Goal: Download file/media

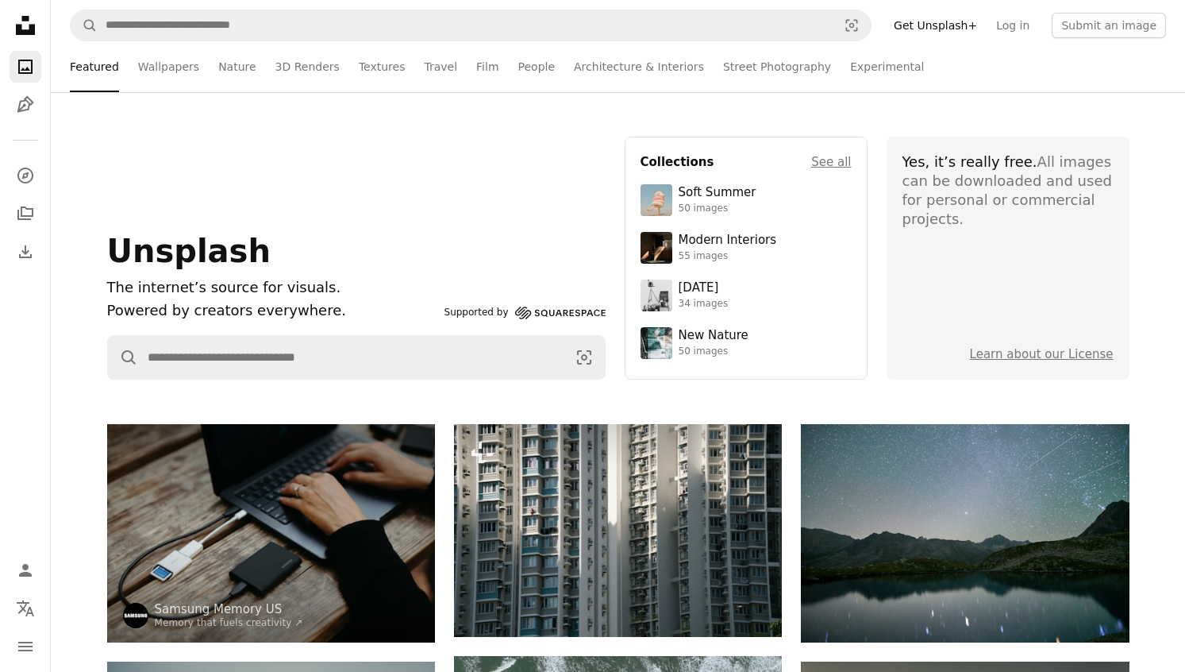
scroll to position [55703, 0]
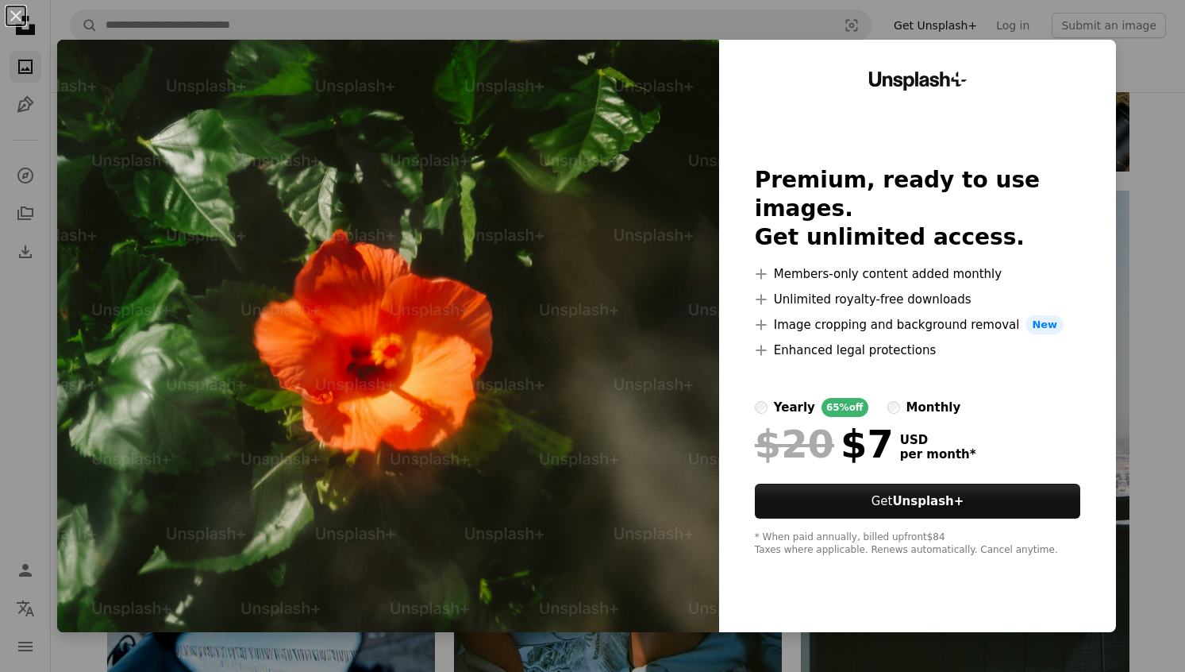
click at [1157, 239] on div "An X shape Unsplash+ Premium, ready to use images. Get unlimited access. A plus…" at bounding box center [592, 336] width 1185 height 672
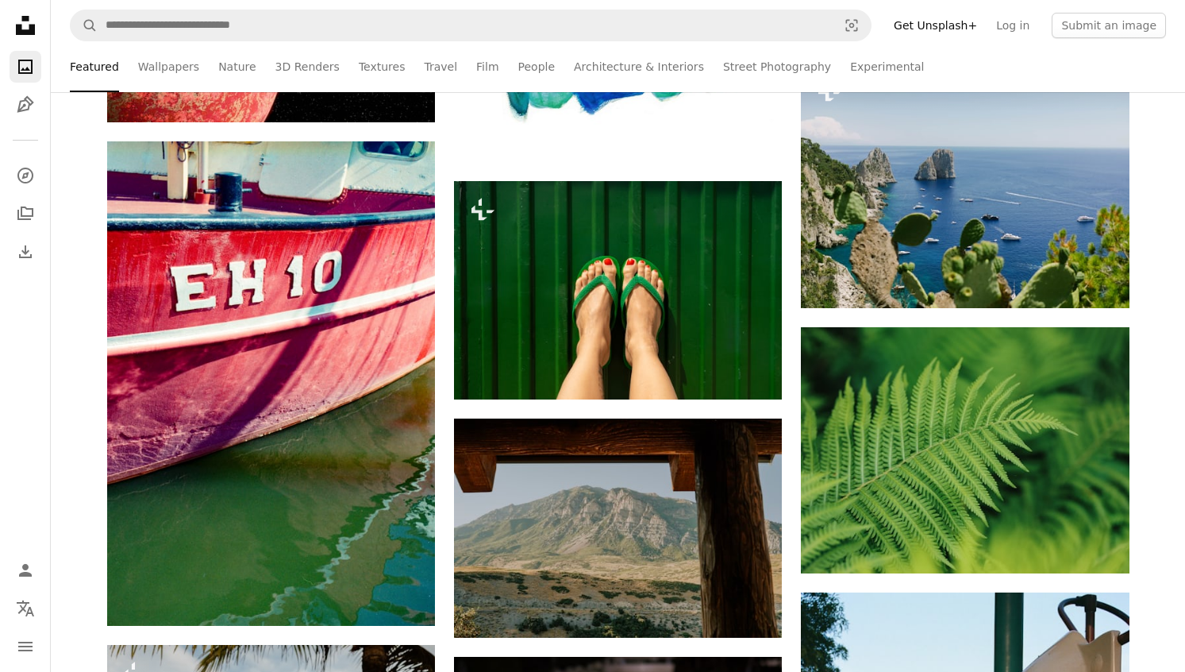
scroll to position [57056, 0]
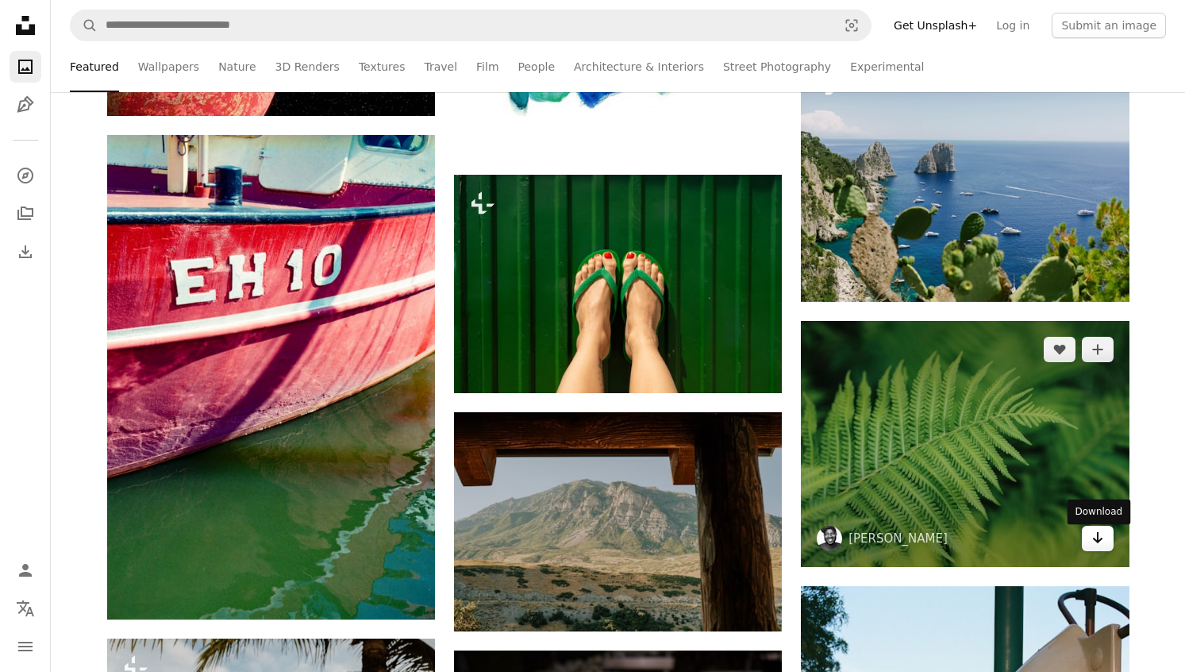
click at [1094, 541] on icon "Arrow pointing down" at bounding box center [1098, 537] width 13 height 19
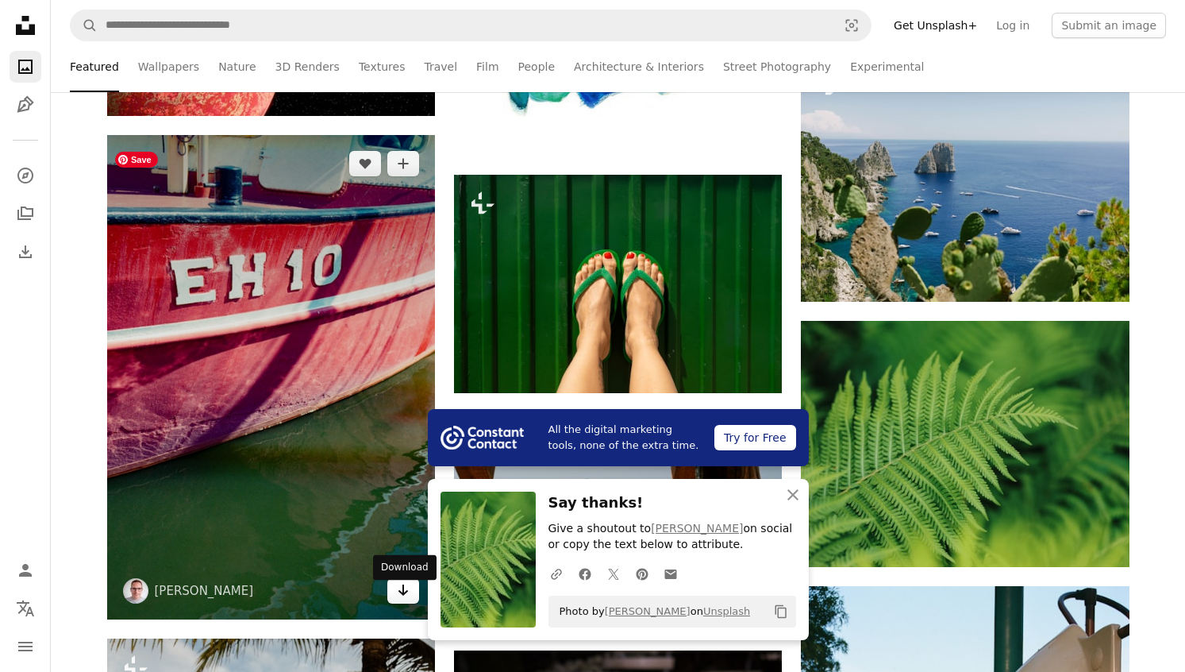
click at [398, 599] on icon "Arrow pointing down" at bounding box center [403, 589] width 13 height 19
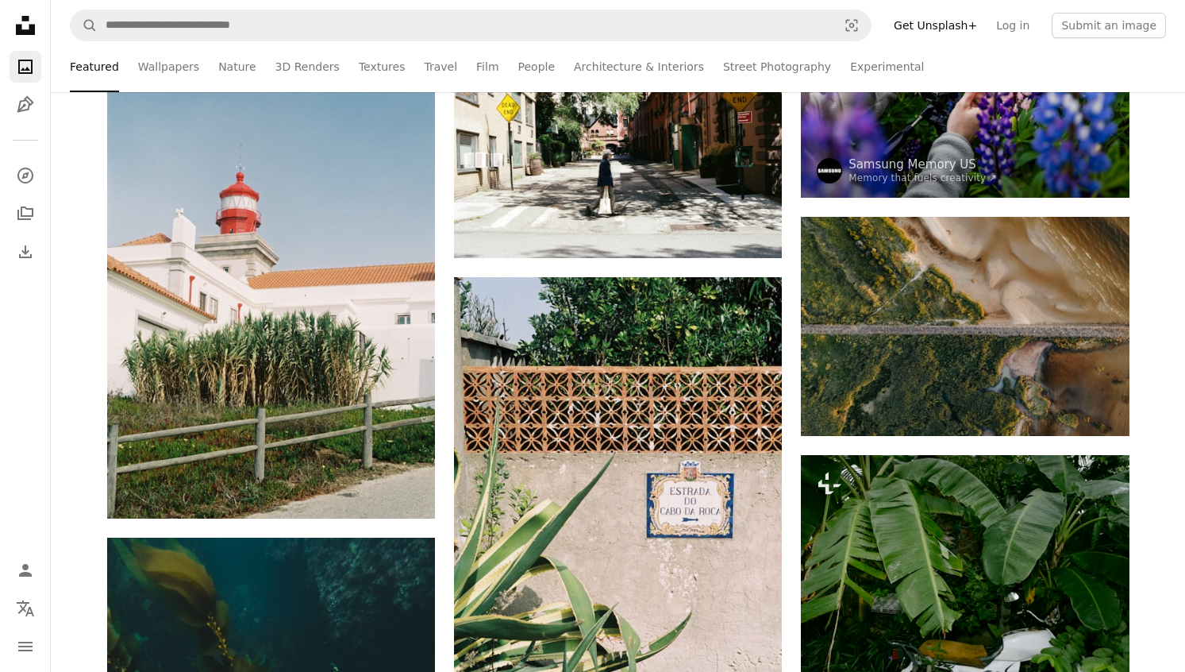
scroll to position [58181, 0]
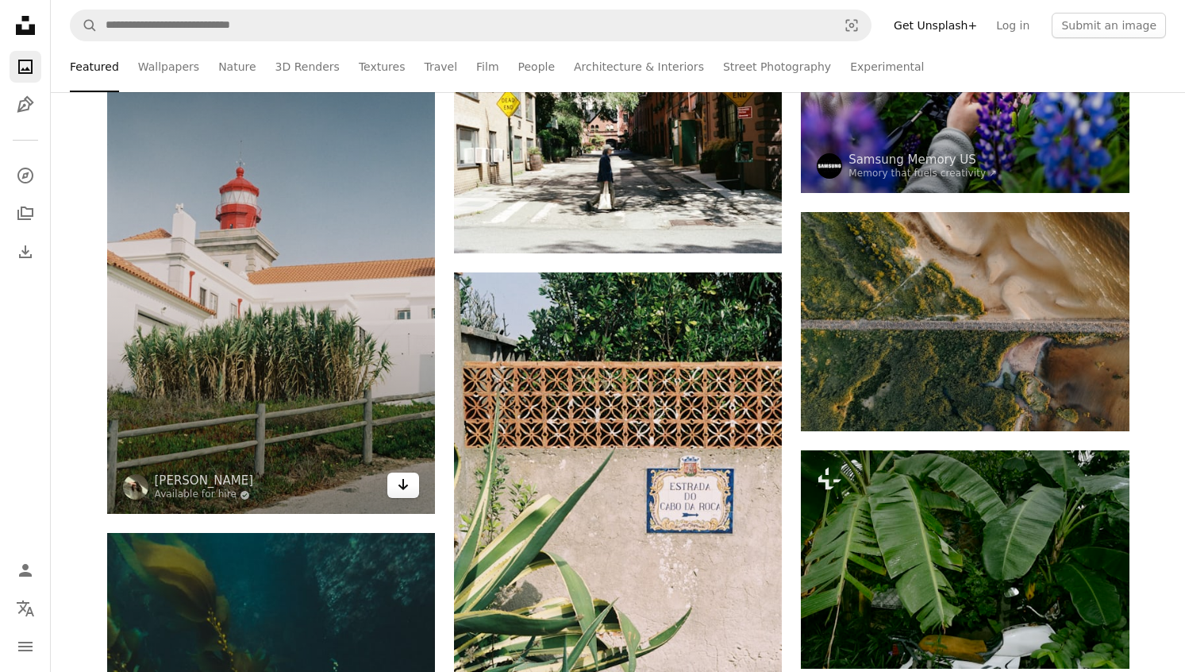
click at [409, 494] on icon "Arrow pointing down" at bounding box center [403, 484] width 13 height 19
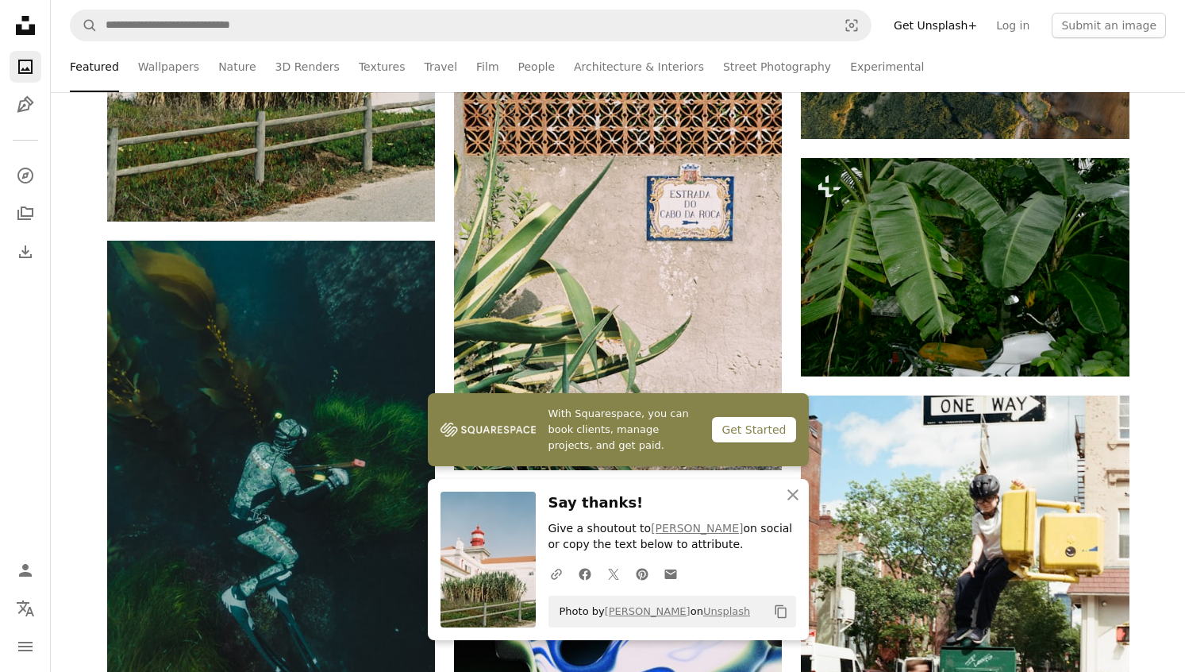
scroll to position [58476, 0]
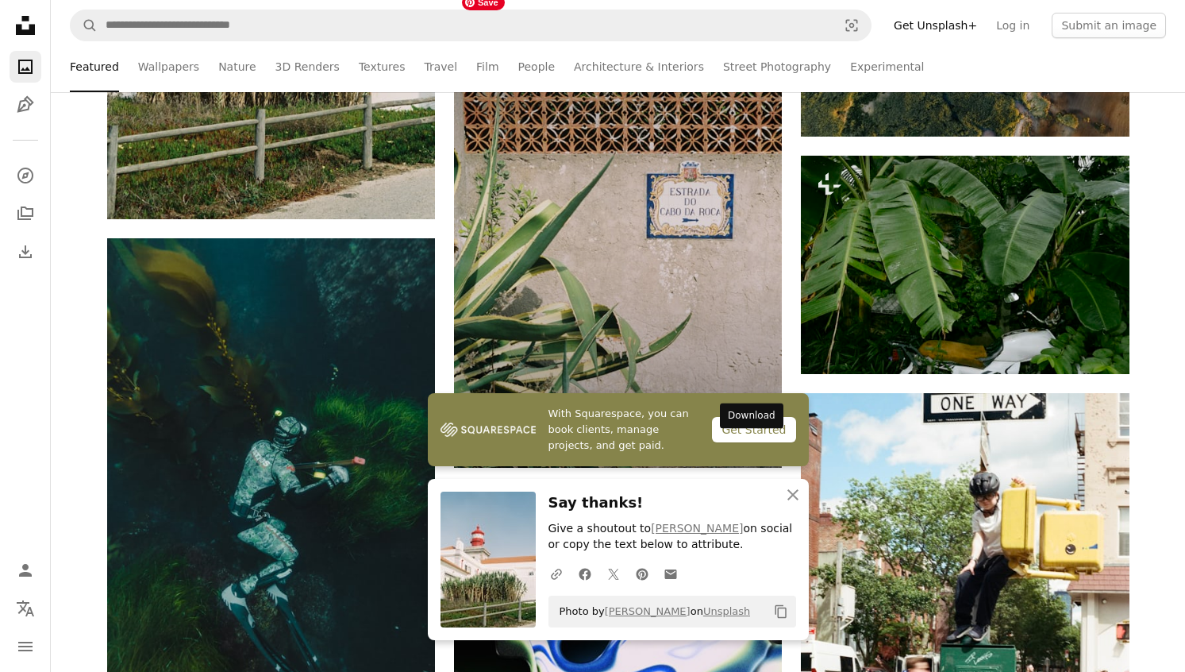
click at [750, 443] on icon "Download" at bounding box center [750, 438] width 10 height 11
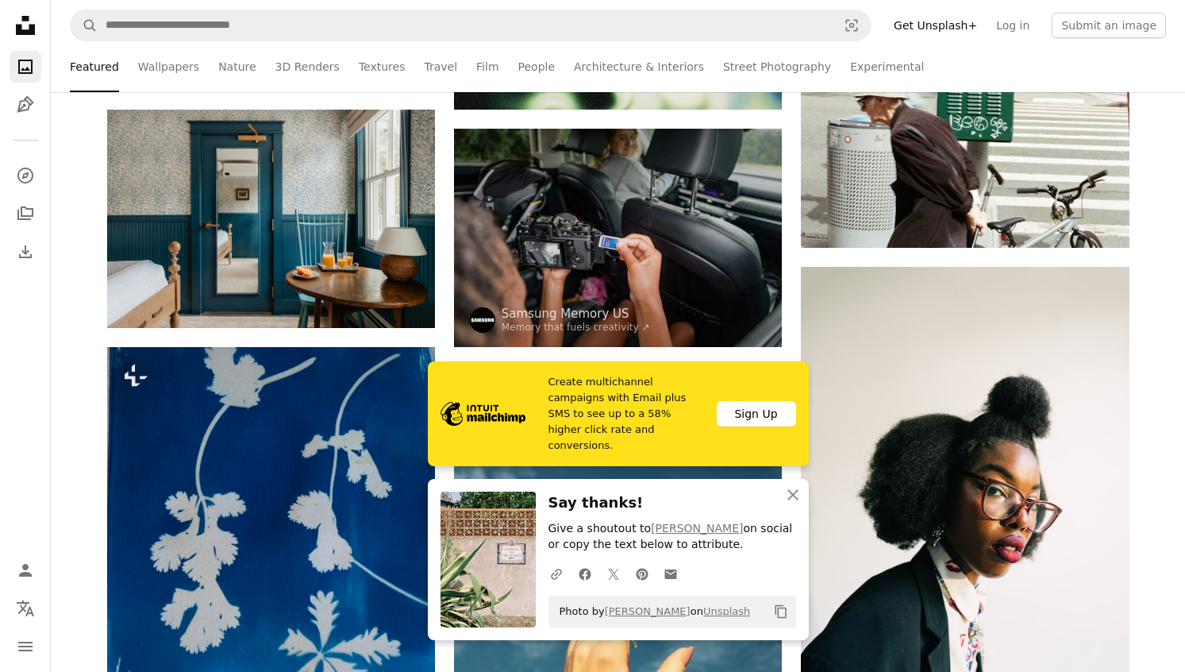
scroll to position [59118, 0]
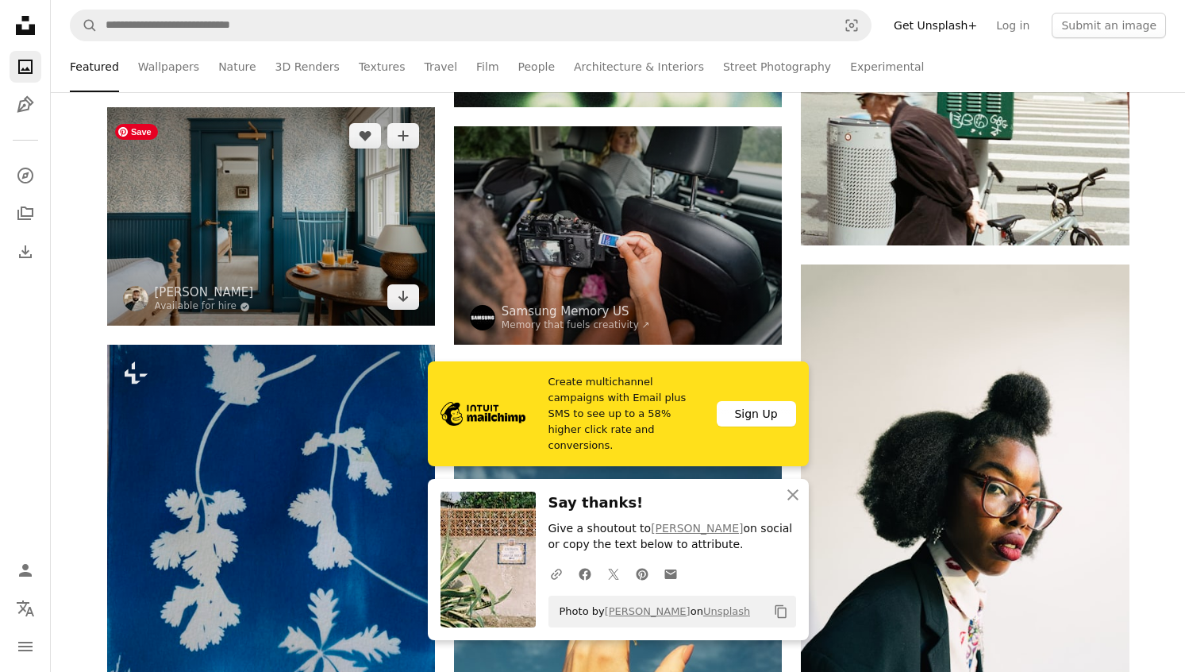
click at [312, 273] on img at bounding box center [271, 216] width 328 height 218
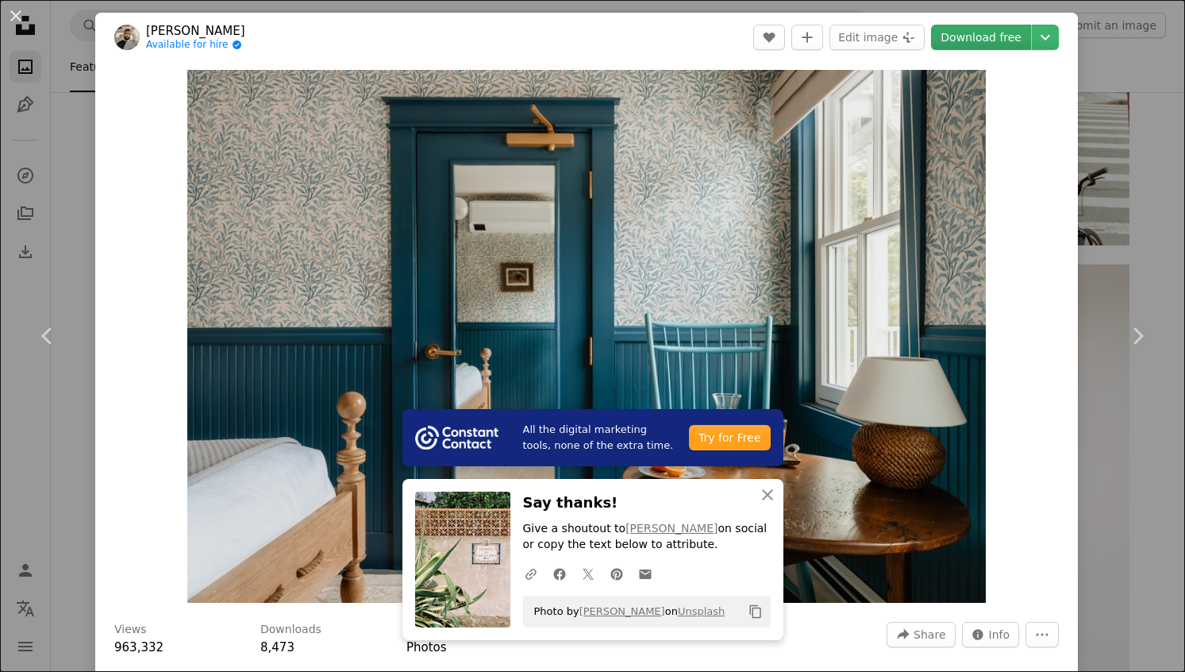
click at [1004, 35] on link "Download free" at bounding box center [981, 37] width 100 height 25
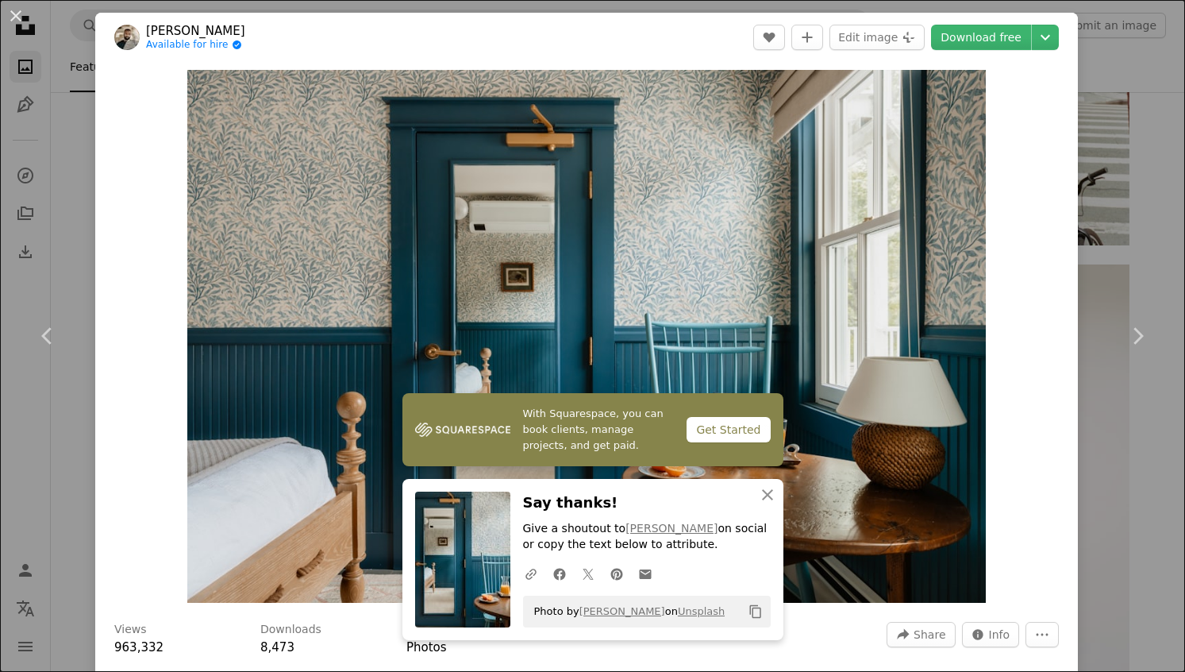
click at [1127, 539] on div "An X shape Chevron left Chevron right With Squarespace, you can book clients, m…" at bounding box center [592, 336] width 1185 height 672
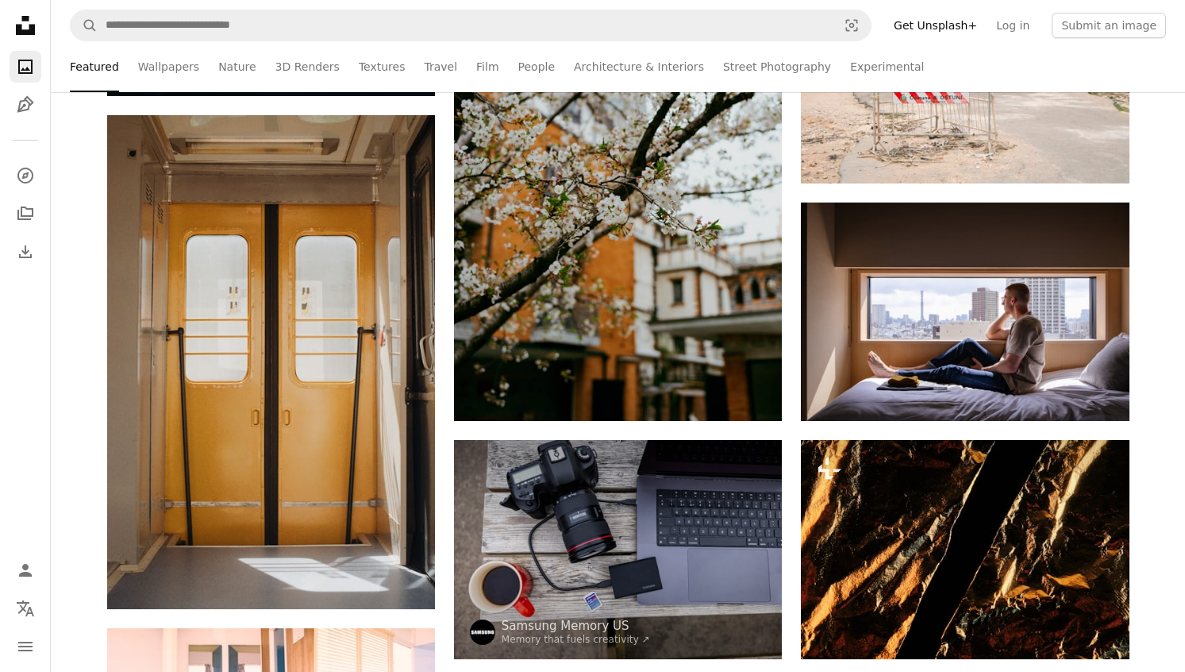
scroll to position [62371, 0]
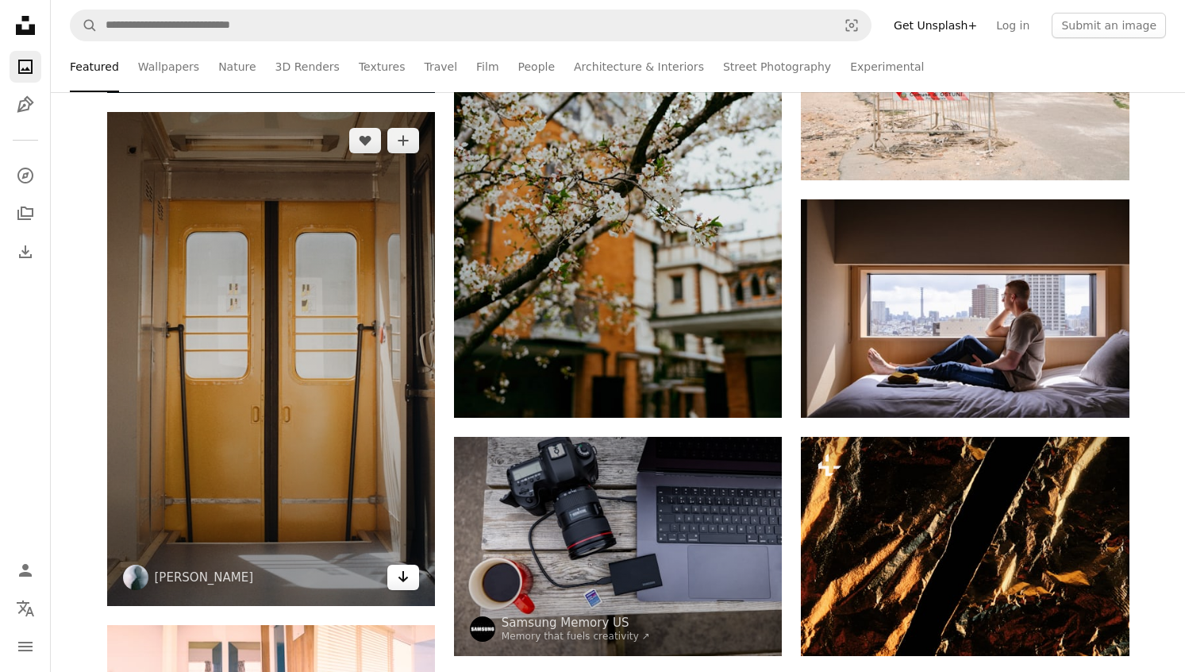
click at [400, 582] on icon "Download" at bounding box center [404, 576] width 10 height 11
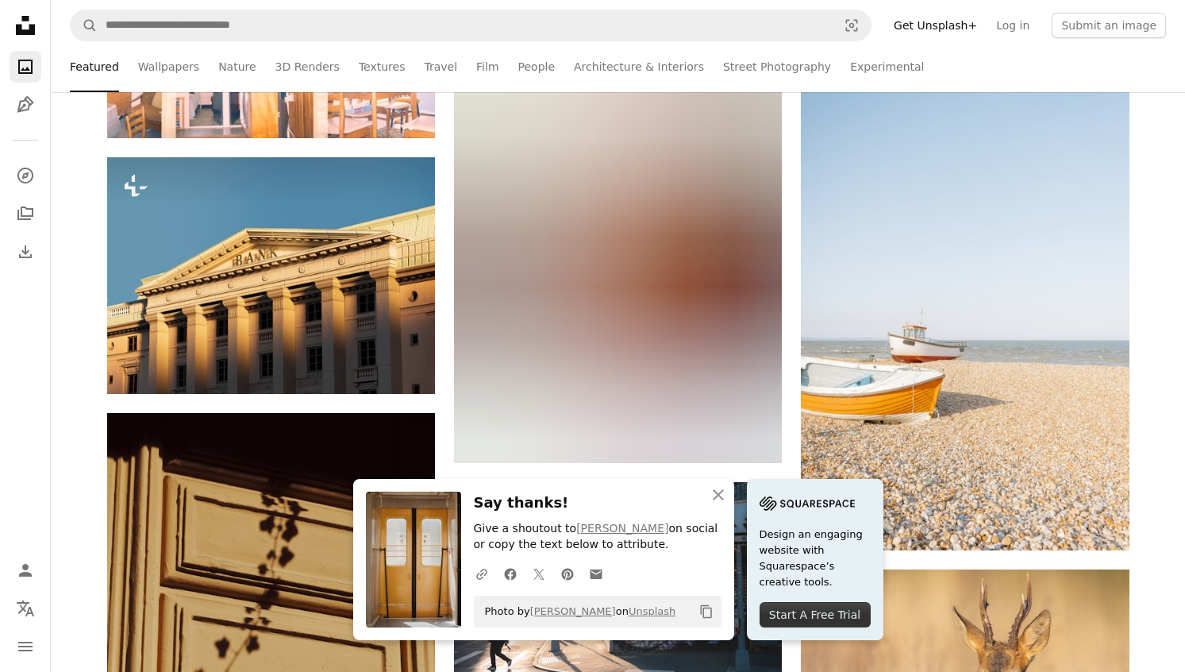
scroll to position [62993, 0]
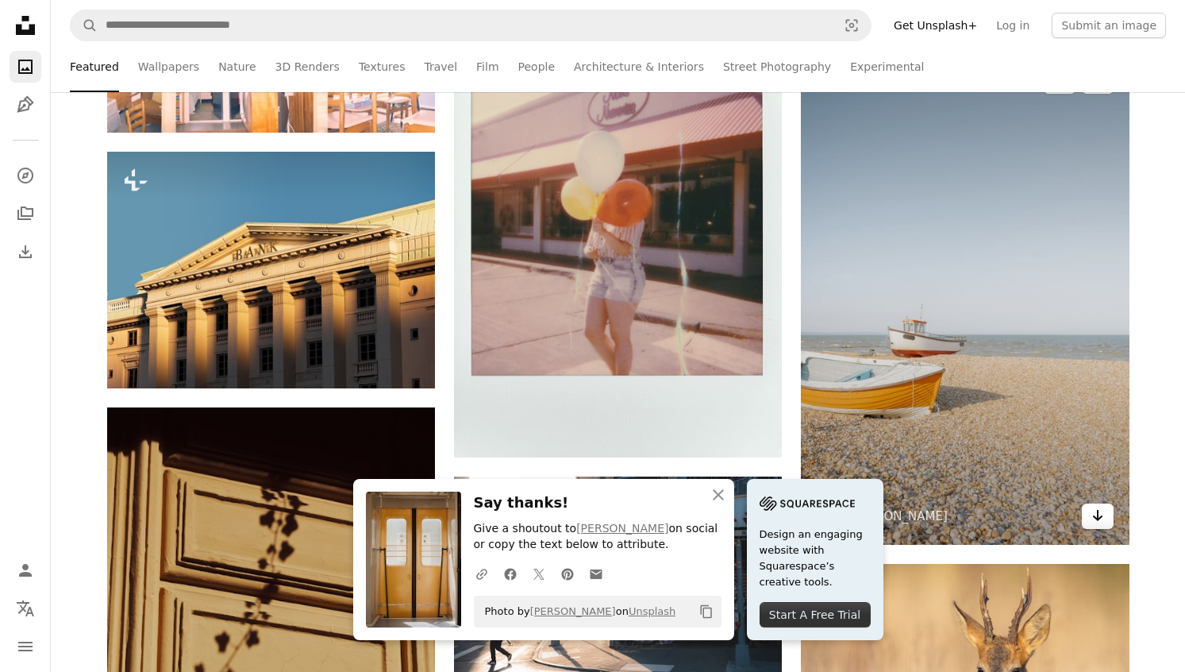
click at [1099, 521] on icon "Arrow pointing down" at bounding box center [1098, 515] width 13 height 19
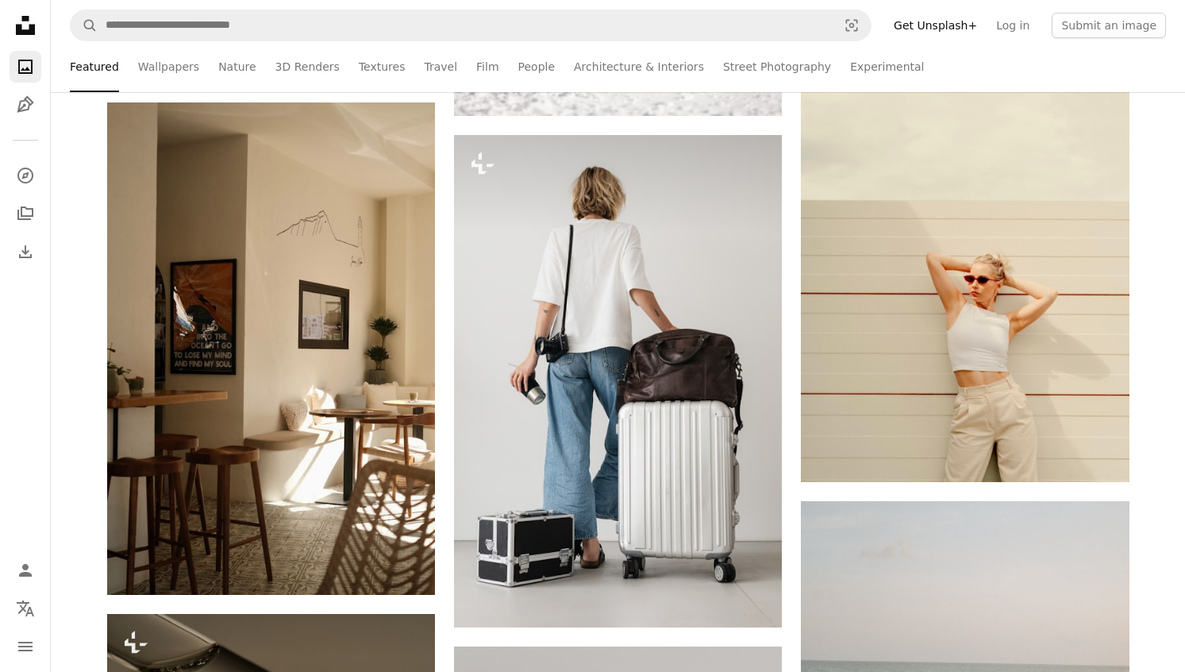
scroll to position [64320, 0]
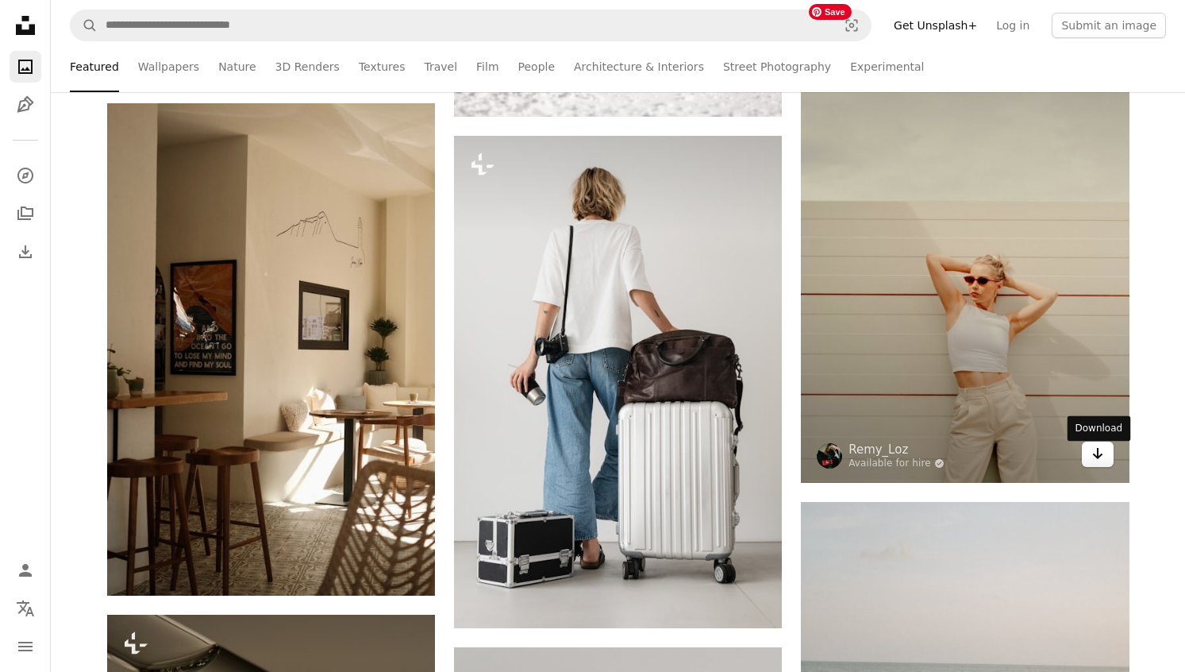
click at [1096, 463] on icon "Arrow pointing down" at bounding box center [1098, 453] width 13 height 19
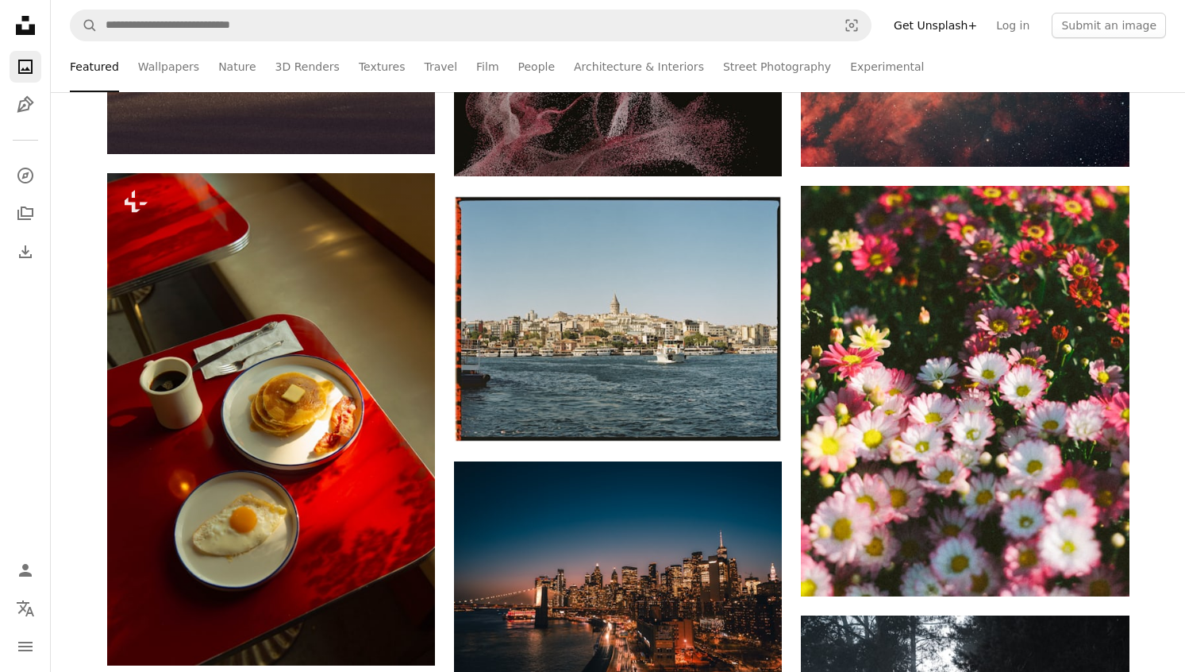
scroll to position [71806, 0]
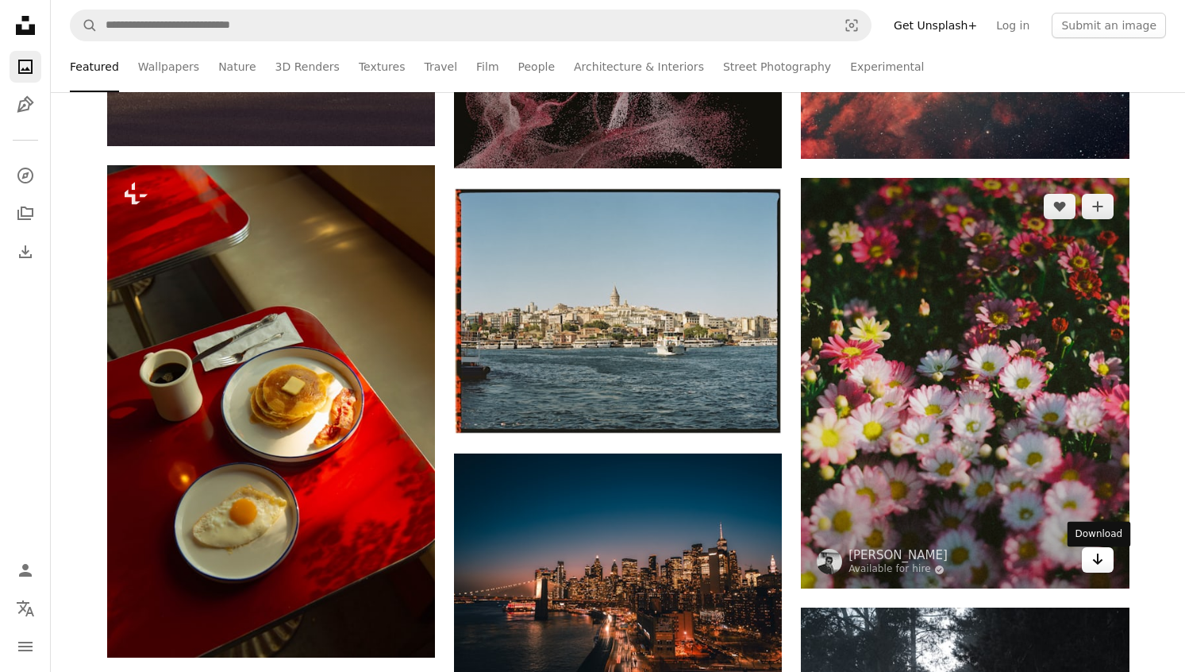
click at [1102, 564] on icon "Download" at bounding box center [1097, 558] width 10 height 11
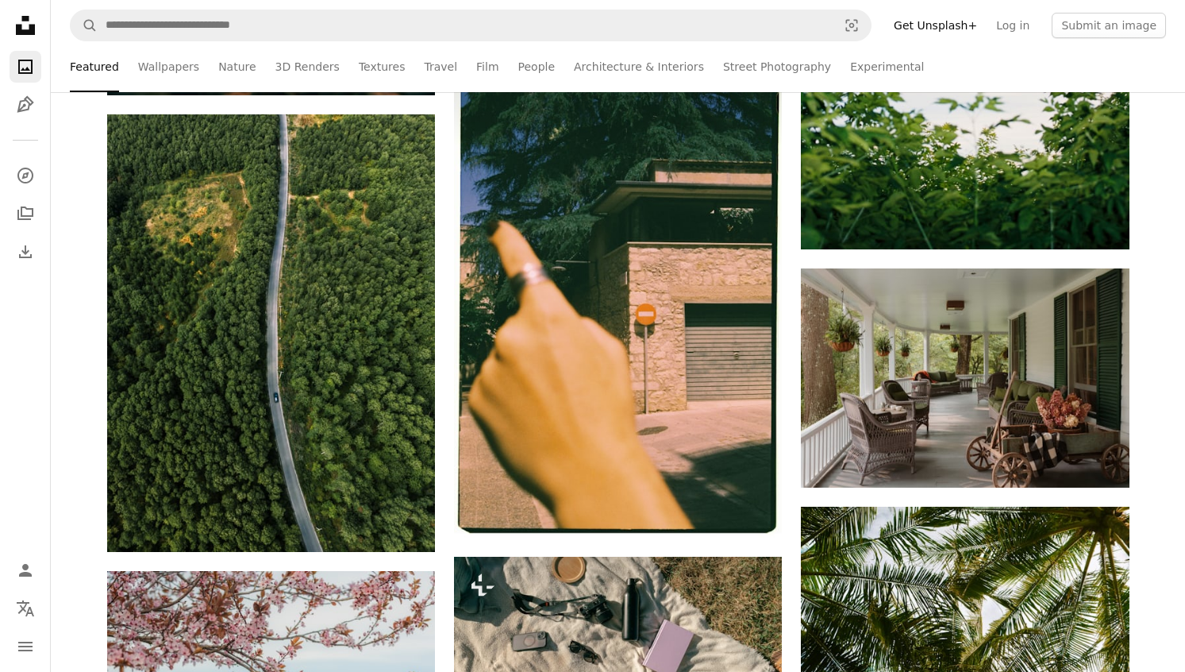
scroll to position [73629, 0]
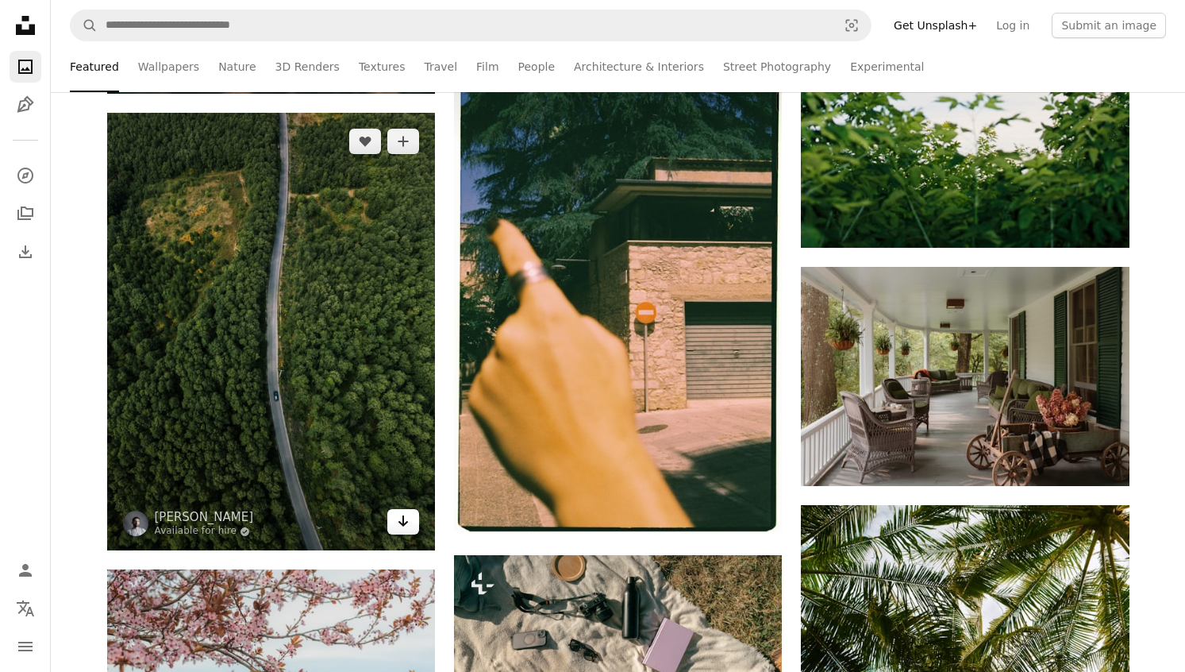
click at [406, 525] on icon "Arrow pointing down" at bounding box center [403, 520] width 13 height 19
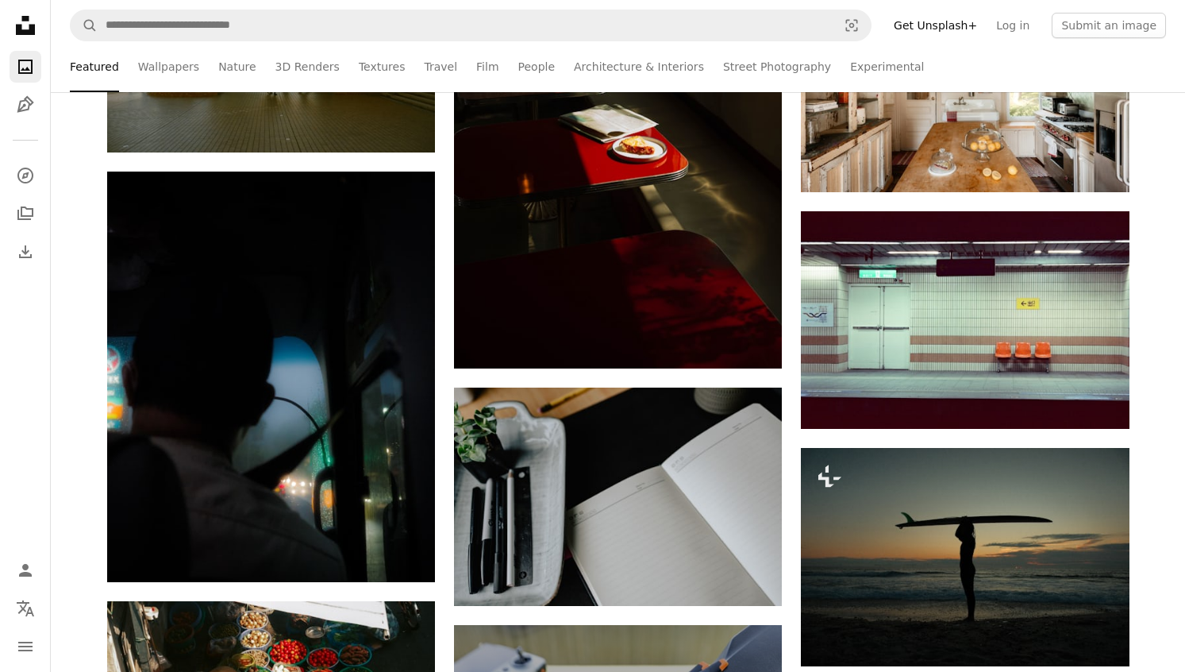
scroll to position [79327, 0]
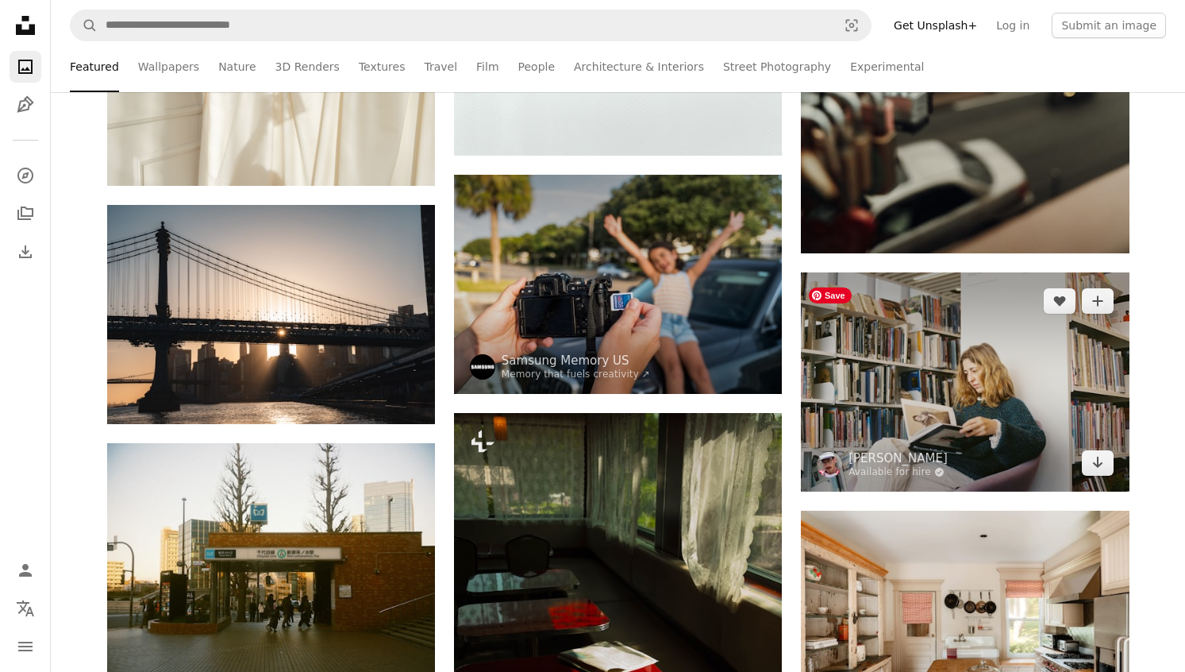
click at [1020, 403] on img at bounding box center [965, 381] width 328 height 219
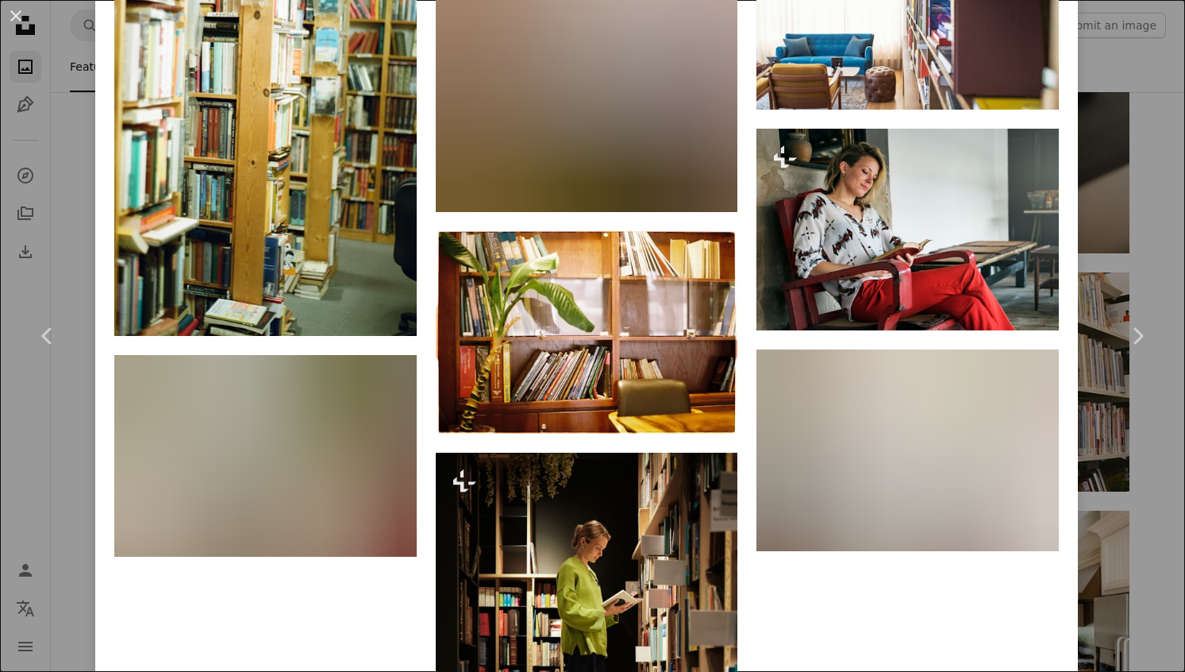
scroll to position [4373, 0]
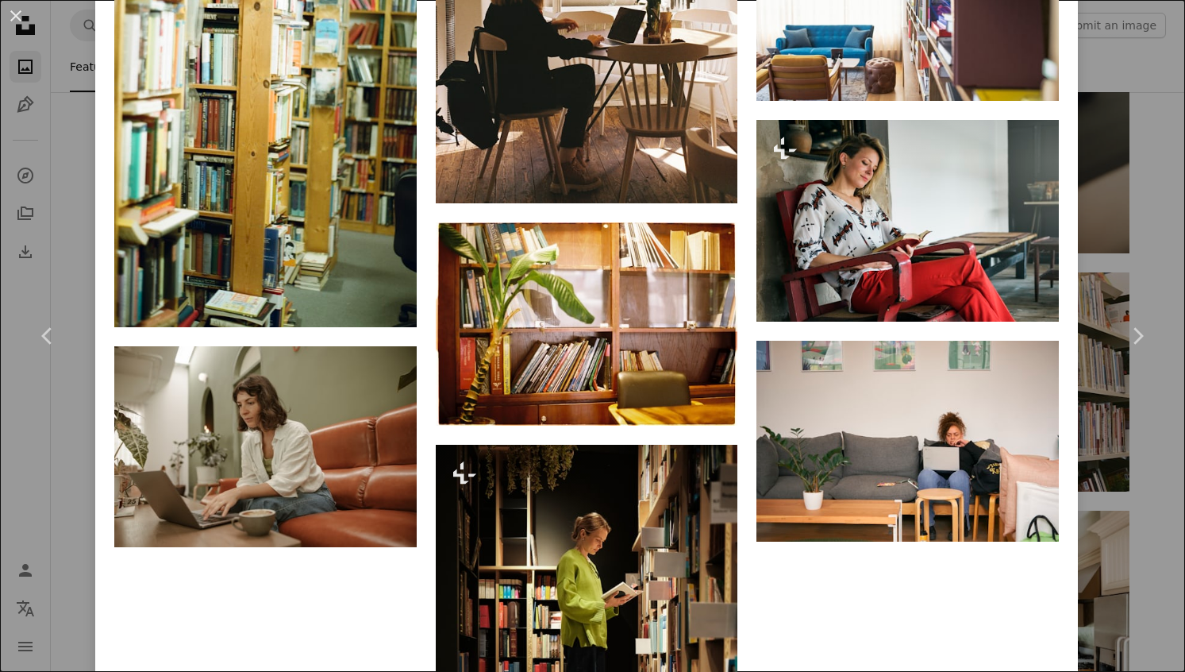
click at [1146, 76] on div "An X shape Chevron left Chevron right [PERSON_NAME] Available for hire A checkm…" at bounding box center [592, 336] width 1185 height 672
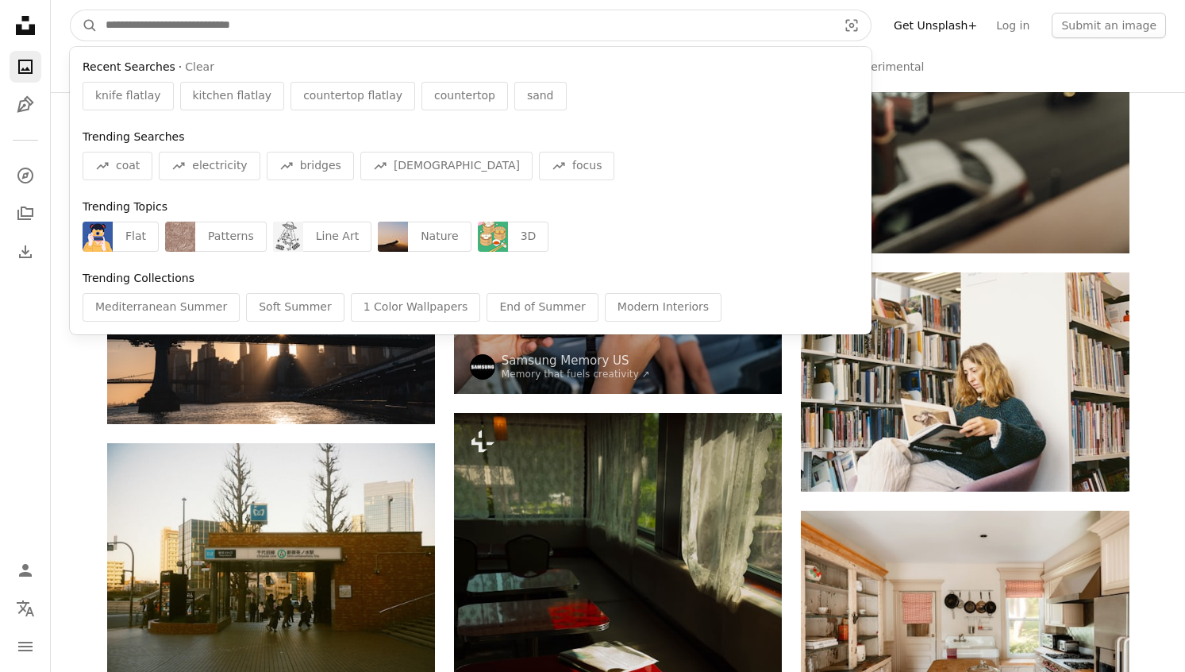
click at [435, 25] on input "Find visuals sitewide" at bounding box center [465, 25] width 735 height 30
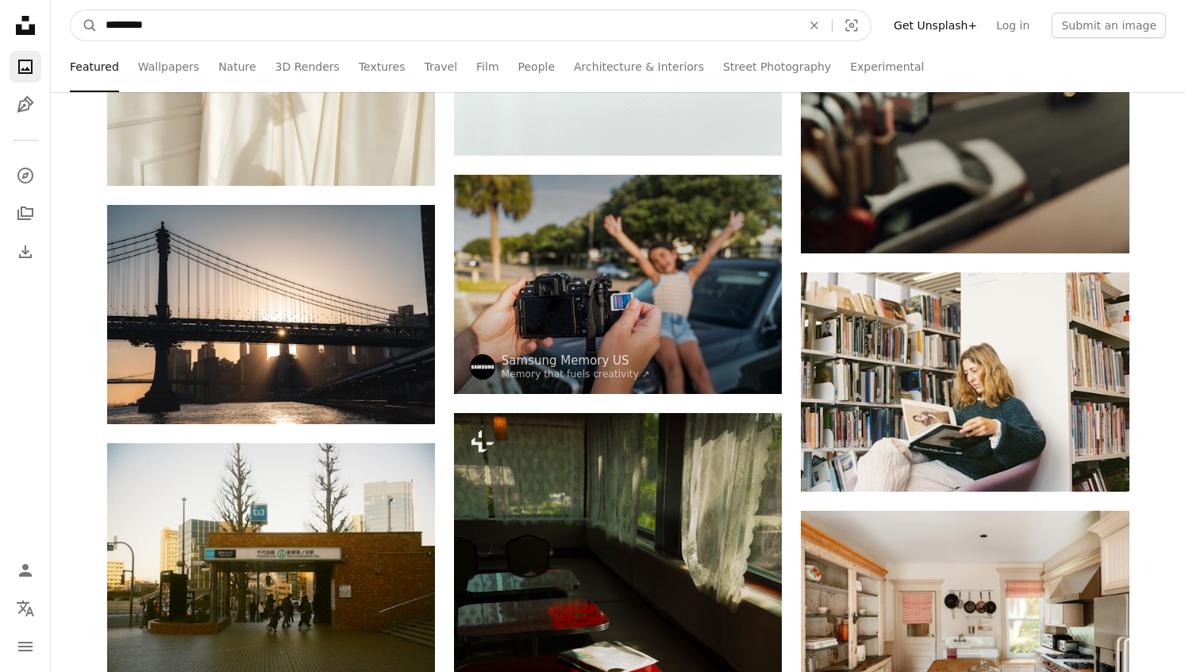
type input "*********"
click at [71, 10] on button "A magnifying glass" at bounding box center [84, 25] width 27 height 30
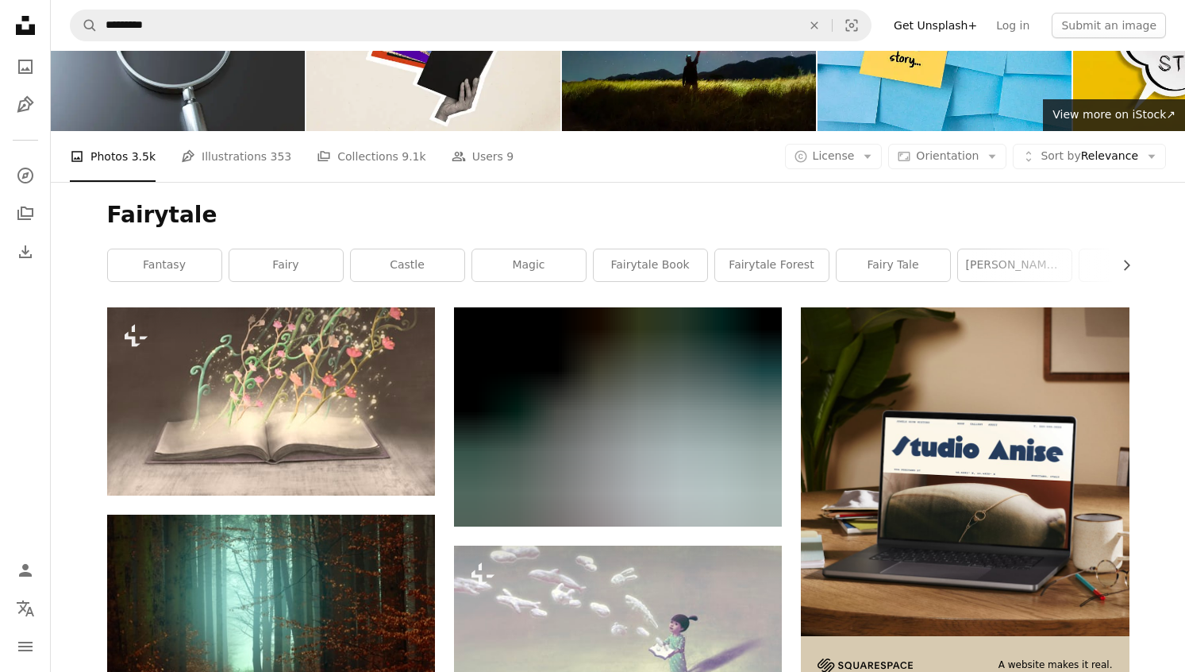
scroll to position [91, 0]
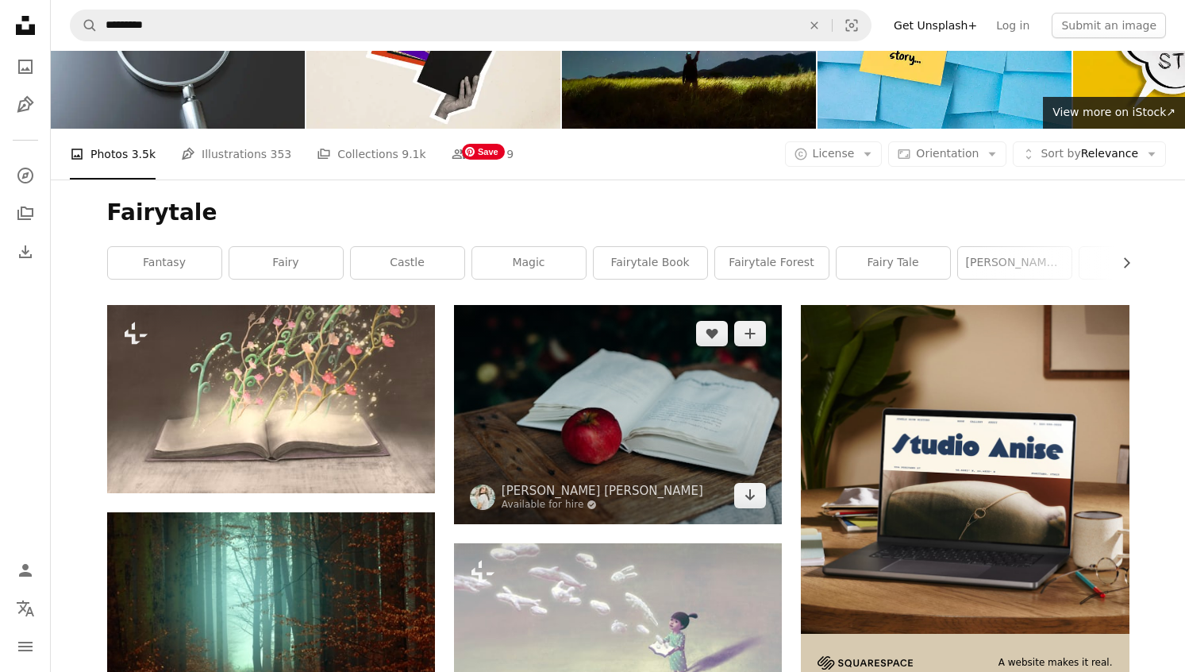
click at [672, 305] on img at bounding box center [618, 414] width 328 height 218
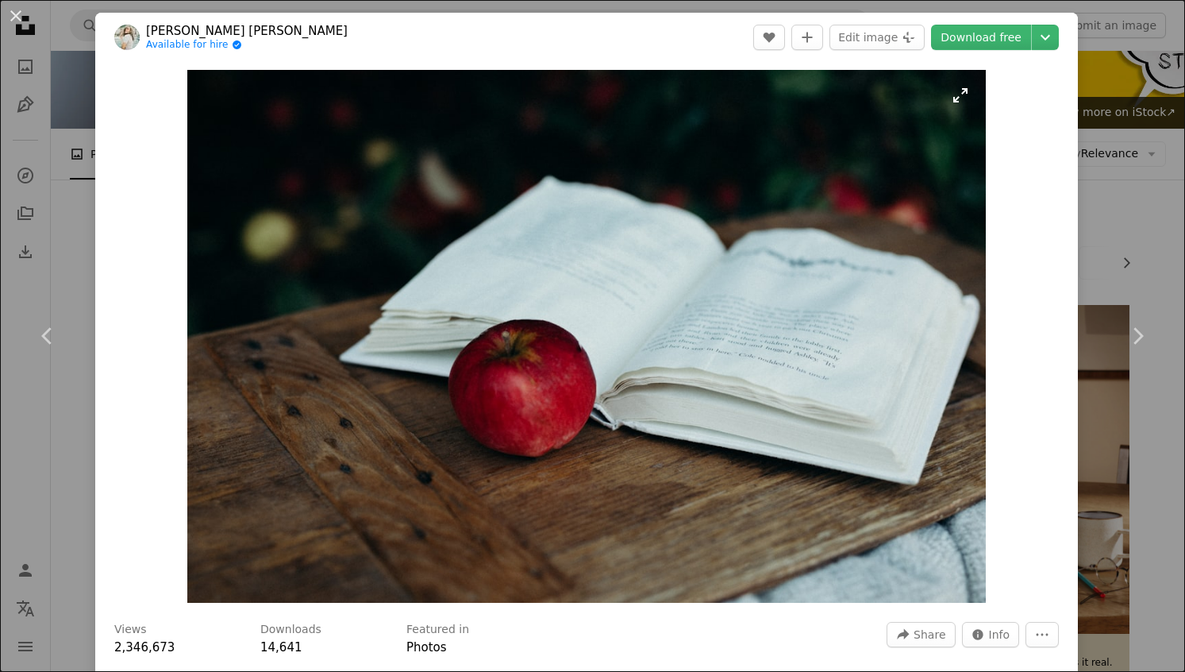
click at [872, 320] on img "Zoom in on this image" at bounding box center [586, 336] width 799 height 533
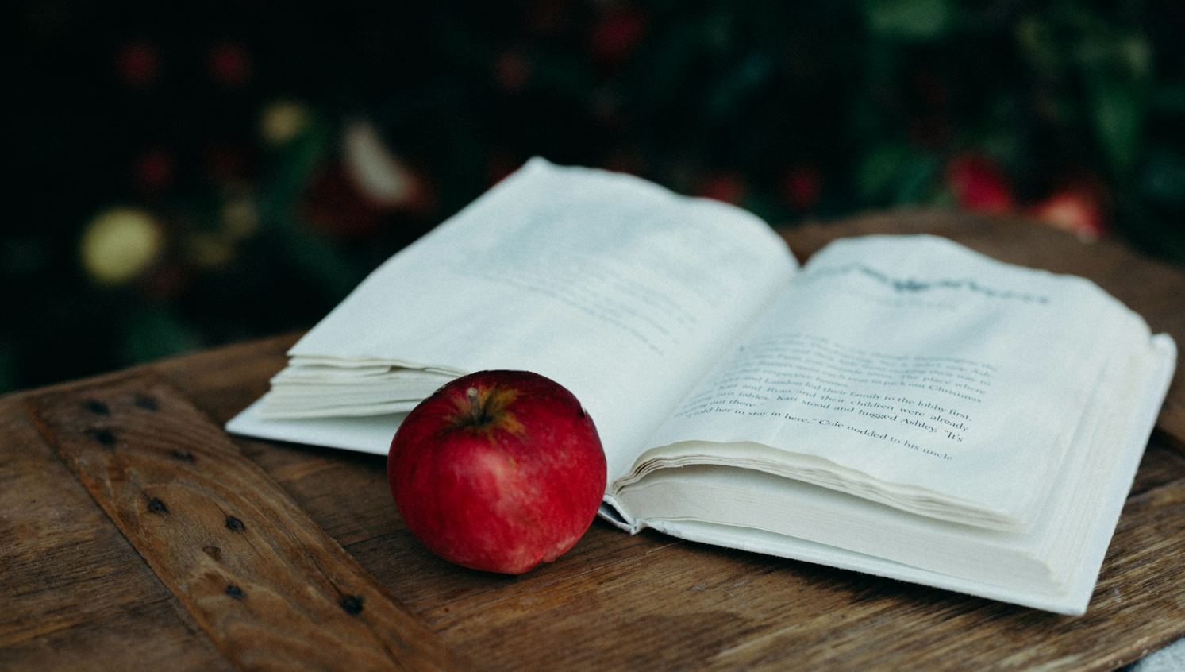
scroll to position [60, 0]
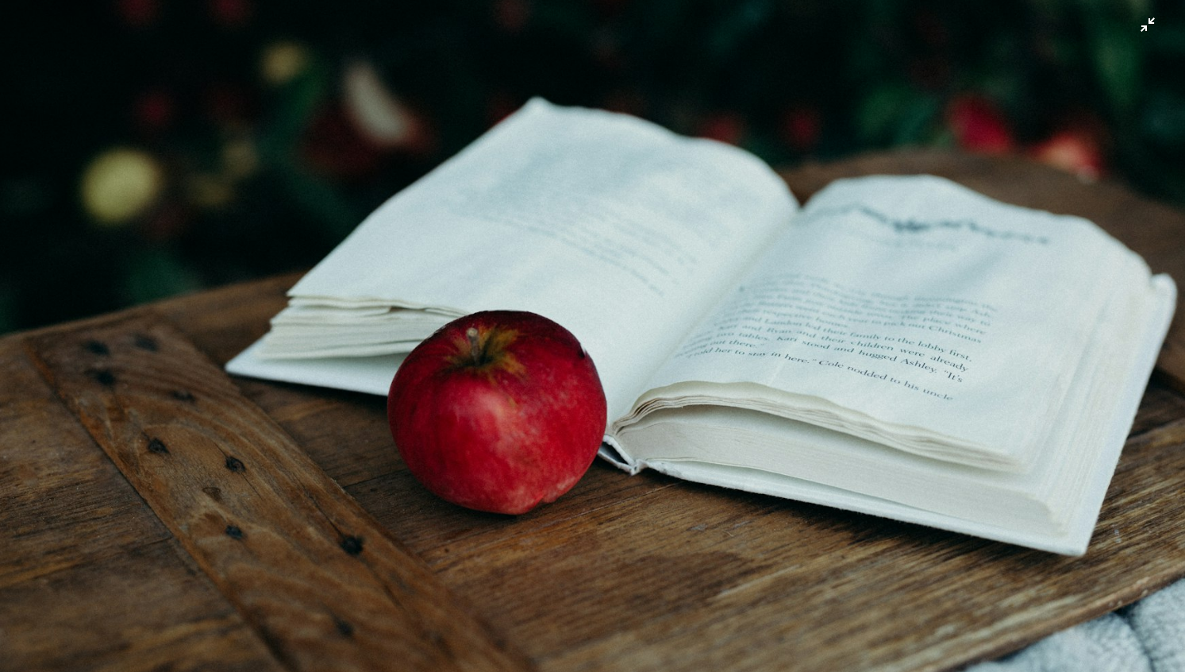
click at [913, 388] on img "Zoom out on this image" at bounding box center [592, 336] width 1187 height 792
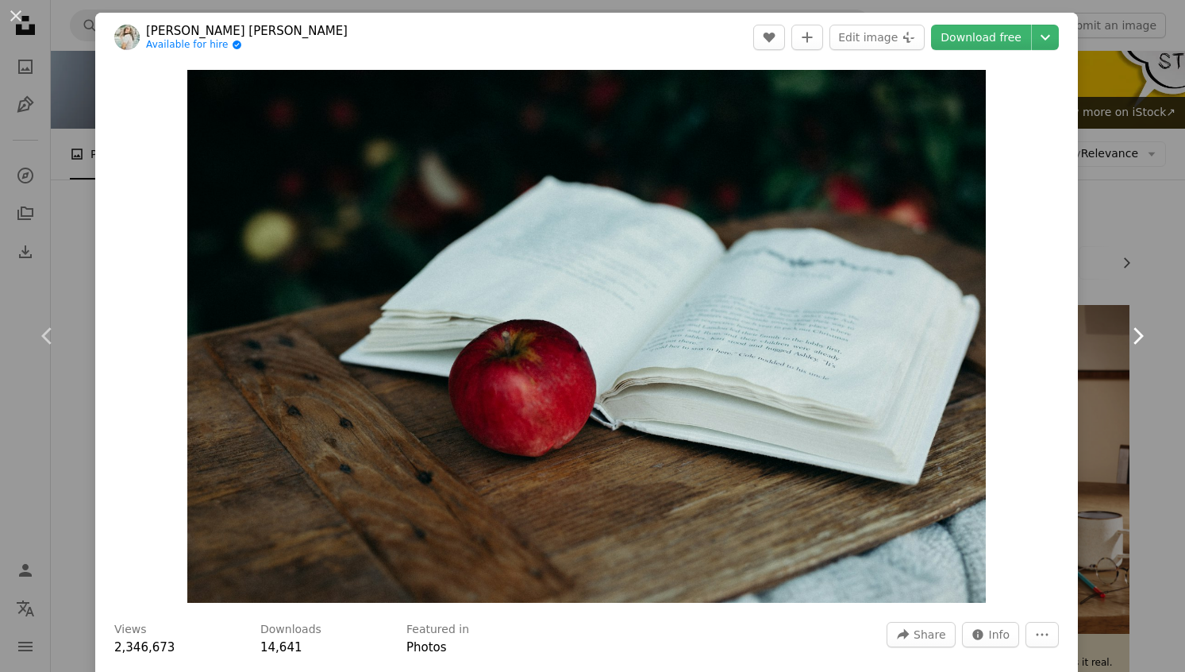
click at [1167, 263] on link "Chevron right" at bounding box center [1137, 336] width 95 height 152
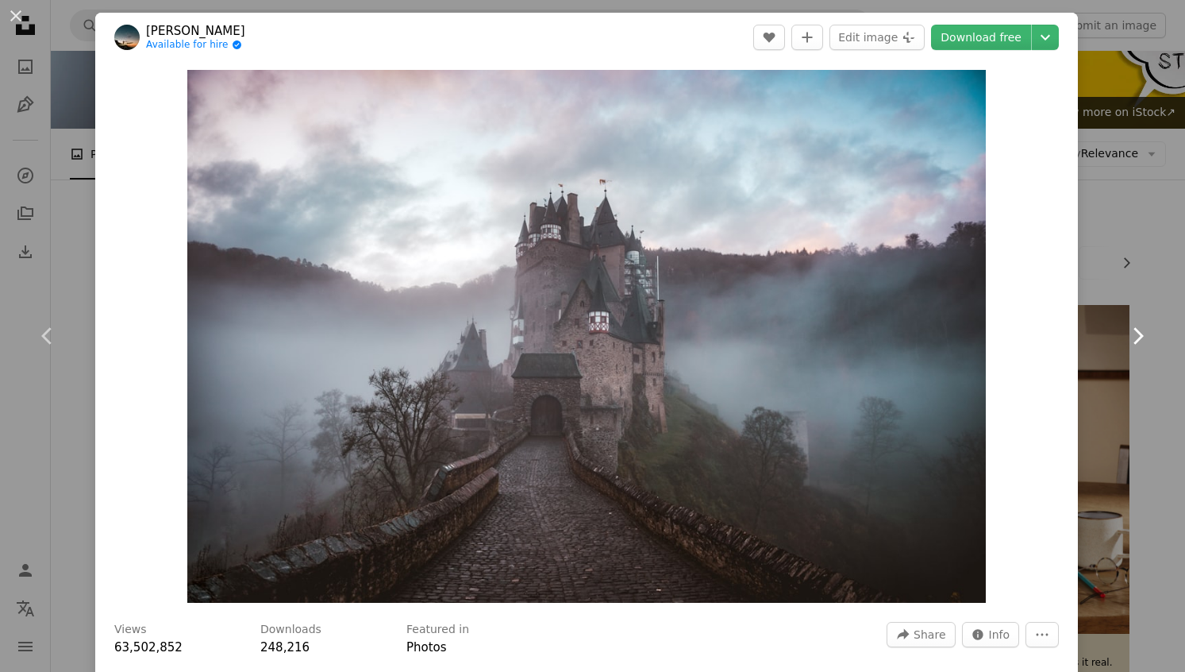
click at [1161, 266] on link "Chevron right" at bounding box center [1137, 336] width 95 height 152
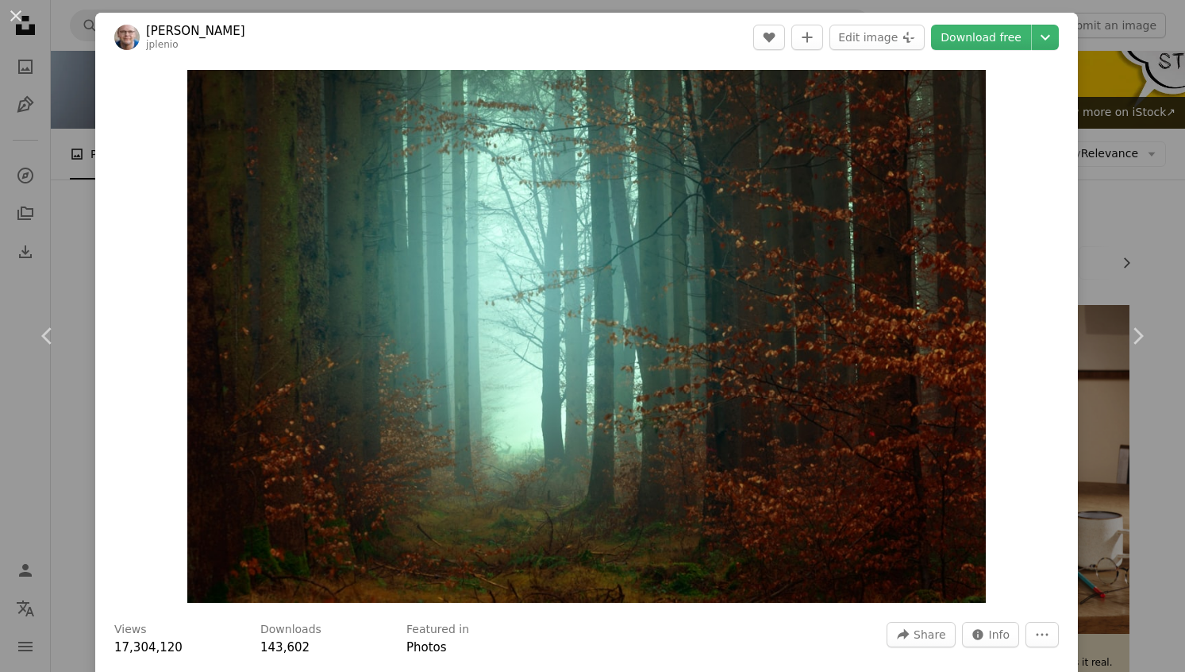
click at [1167, 221] on div "An X shape Chevron left Chevron right [PERSON_NAME] jplenio A heart A plus sign…" at bounding box center [592, 336] width 1185 height 672
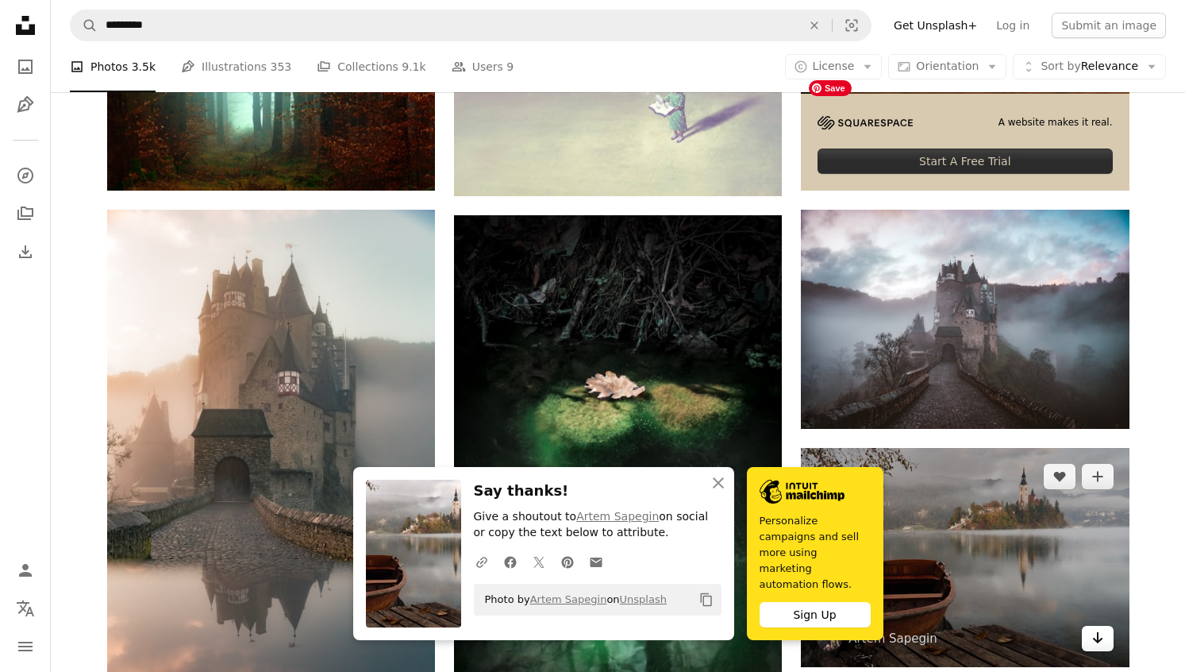
scroll to position [638, 0]
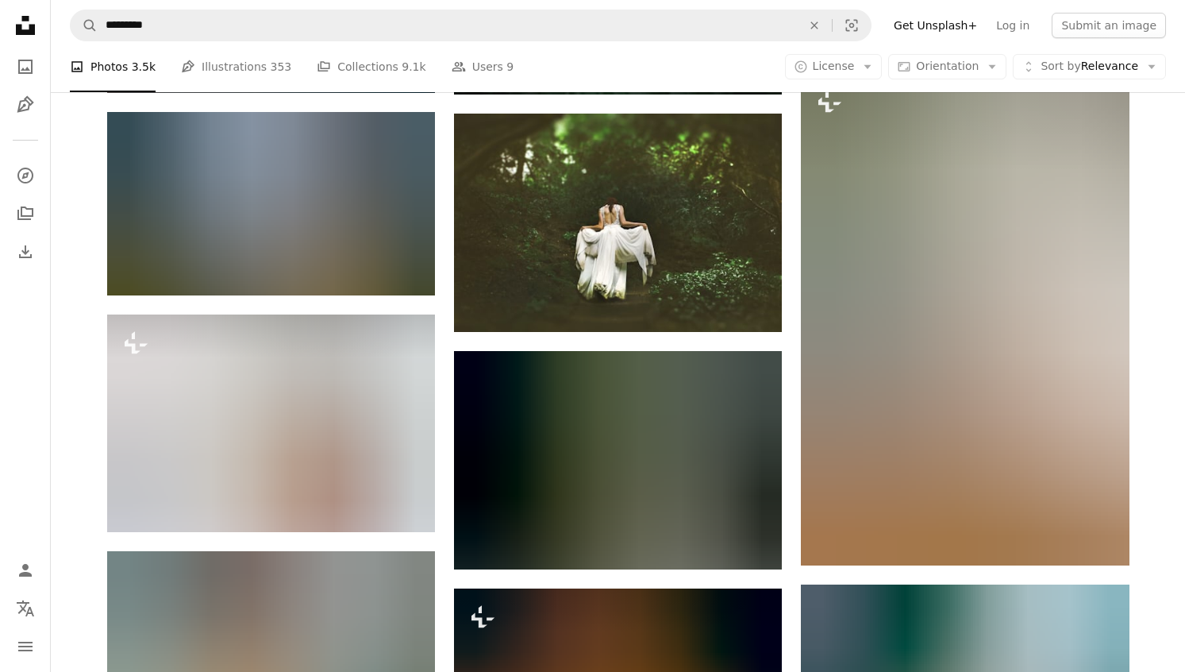
scroll to position [1246, 0]
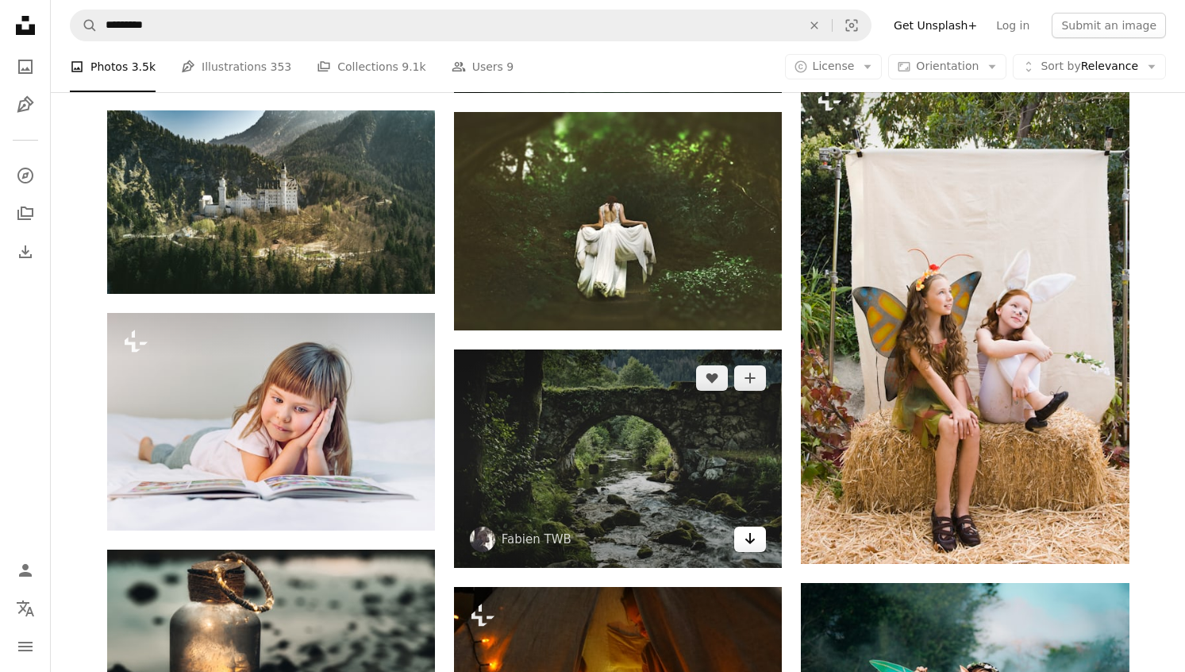
click at [753, 529] on icon "Arrow pointing down" at bounding box center [750, 538] width 13 height 19
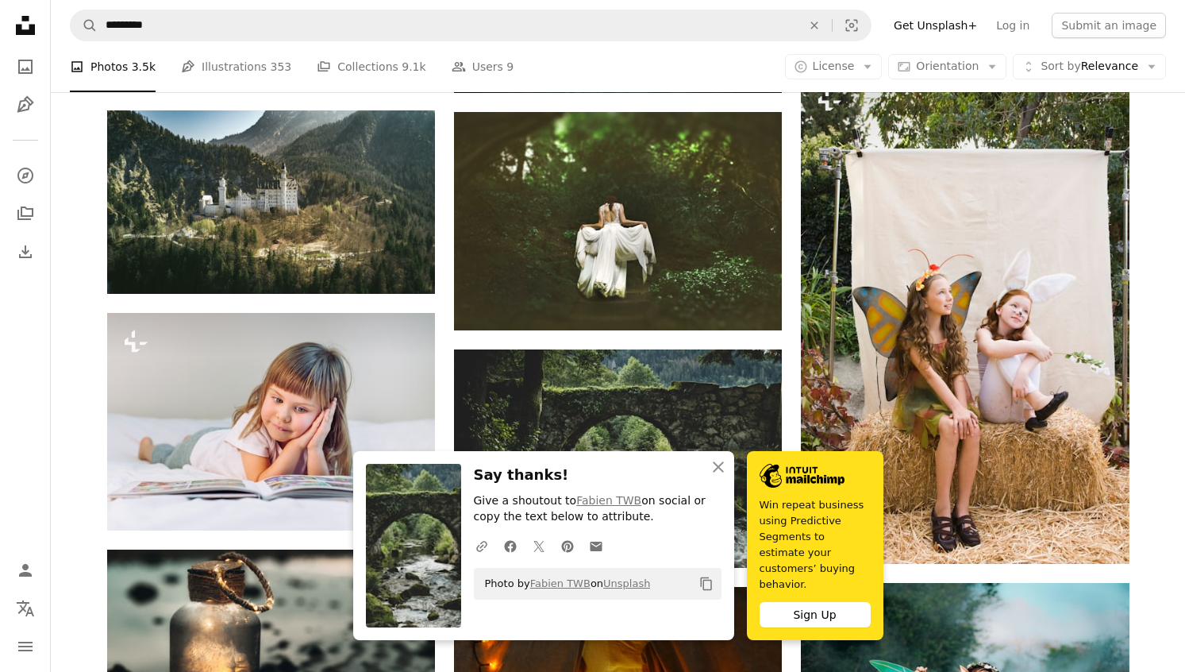
click at [1162, 428] on div "Plus sign for Unsplash+ A heart A plus sign Getty Images For Unsplash+ A lock D…" at bounding box center [618, 328] width 1135 height 2355
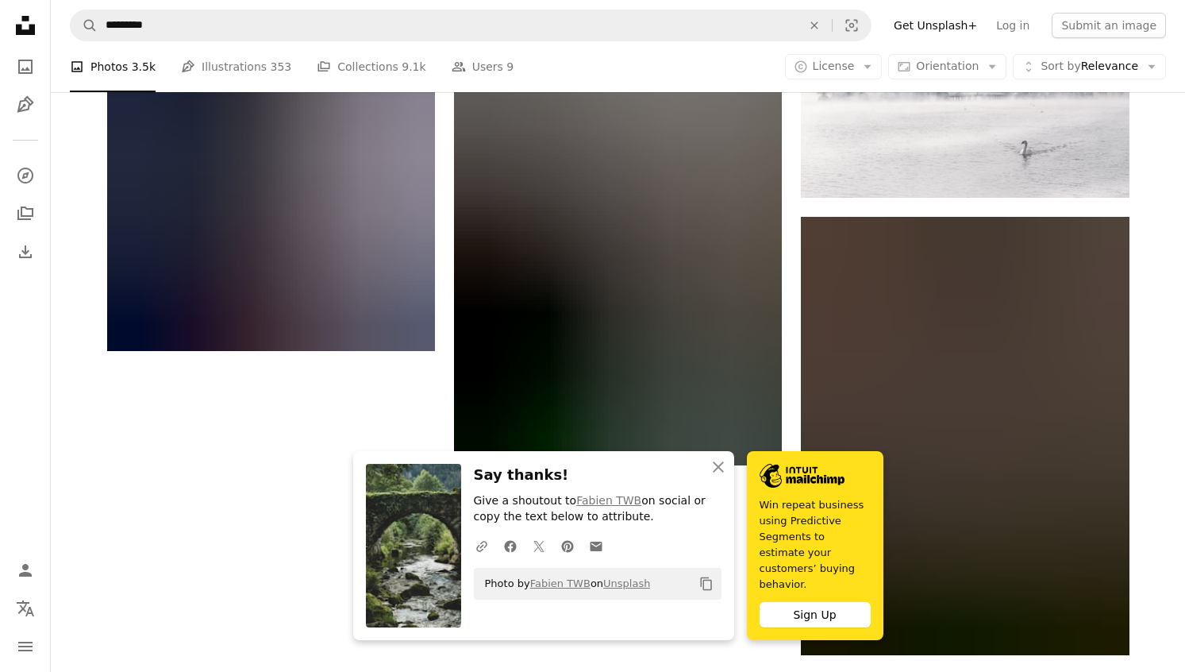
scroll to position [2102, 0]
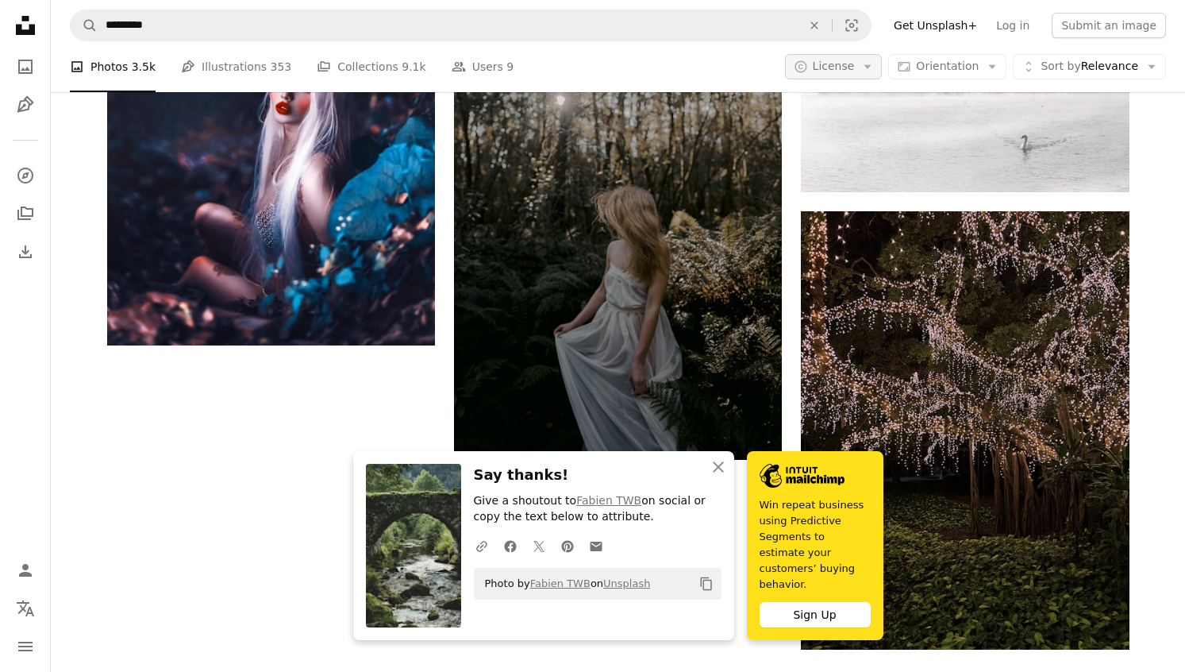
click at [855, 72] on span "License" at bounding box center [834, 66] width 42 height 13
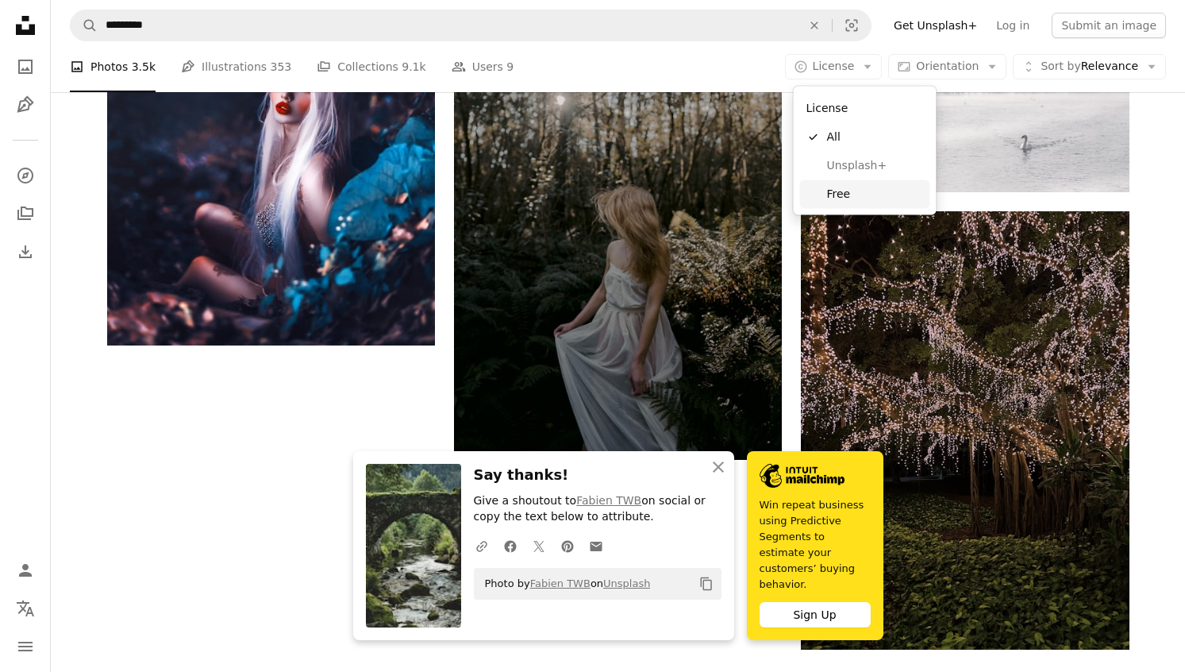
click at [840, 189] on span "Free" at bounding box center [875, 194] width 97 height 16
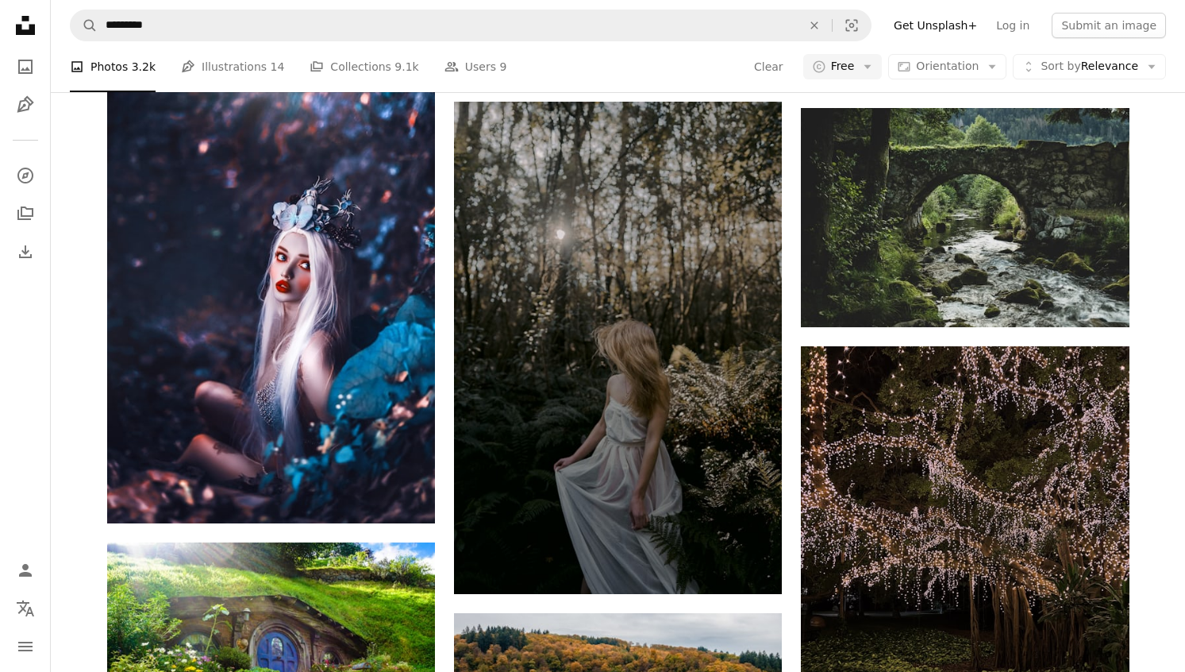
scroll to position [1489, 0]
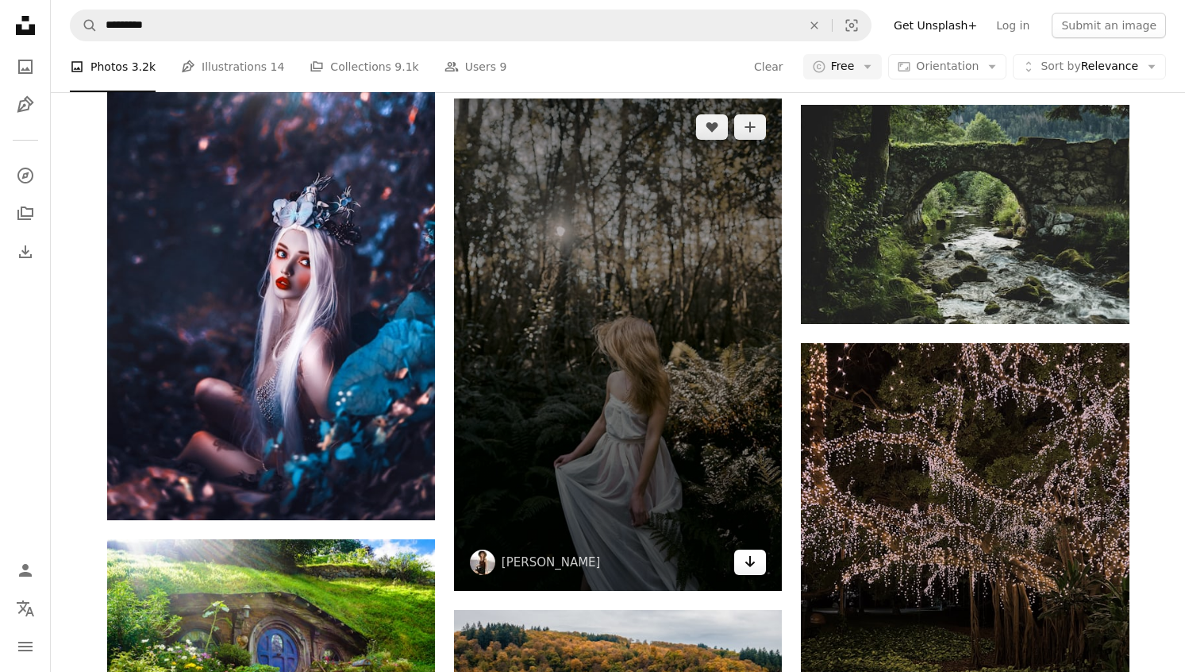
click at [750, 556] on icon "Download" at bounding box center [750, 561] width 10 height 11
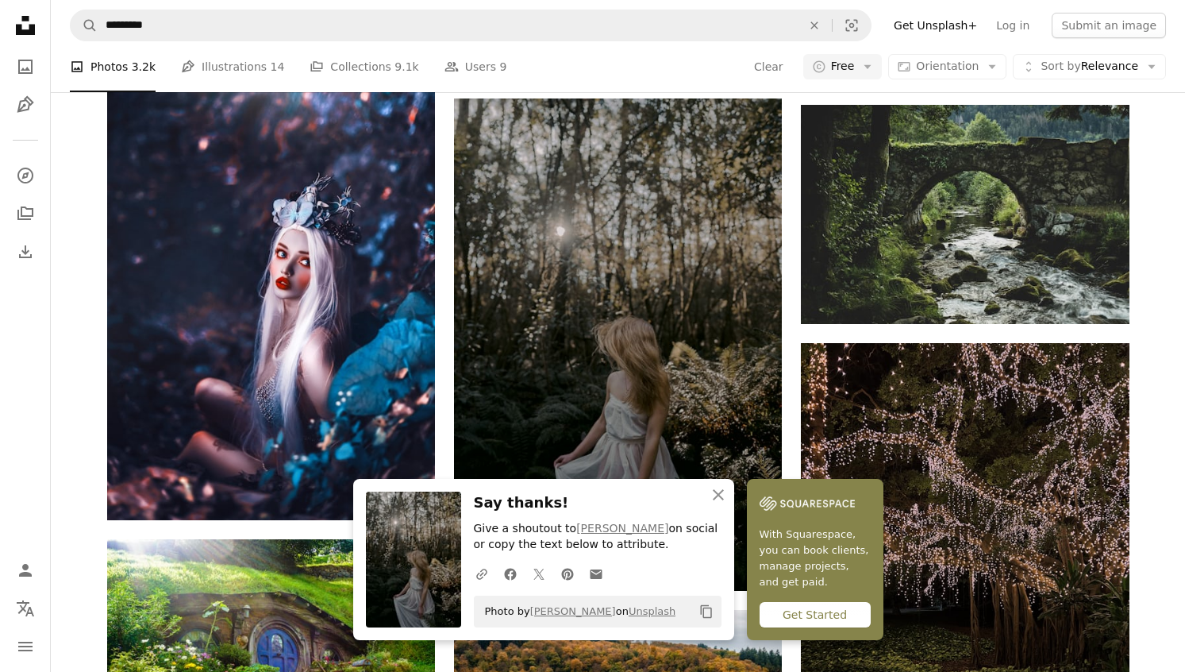
click at [1146, 476] on div "A heart A plus sign [PERSON_NAME] [PERSON_NAME] Available for hire A checkmark …" at bounding box center [618, 100] width 1061 height 2384
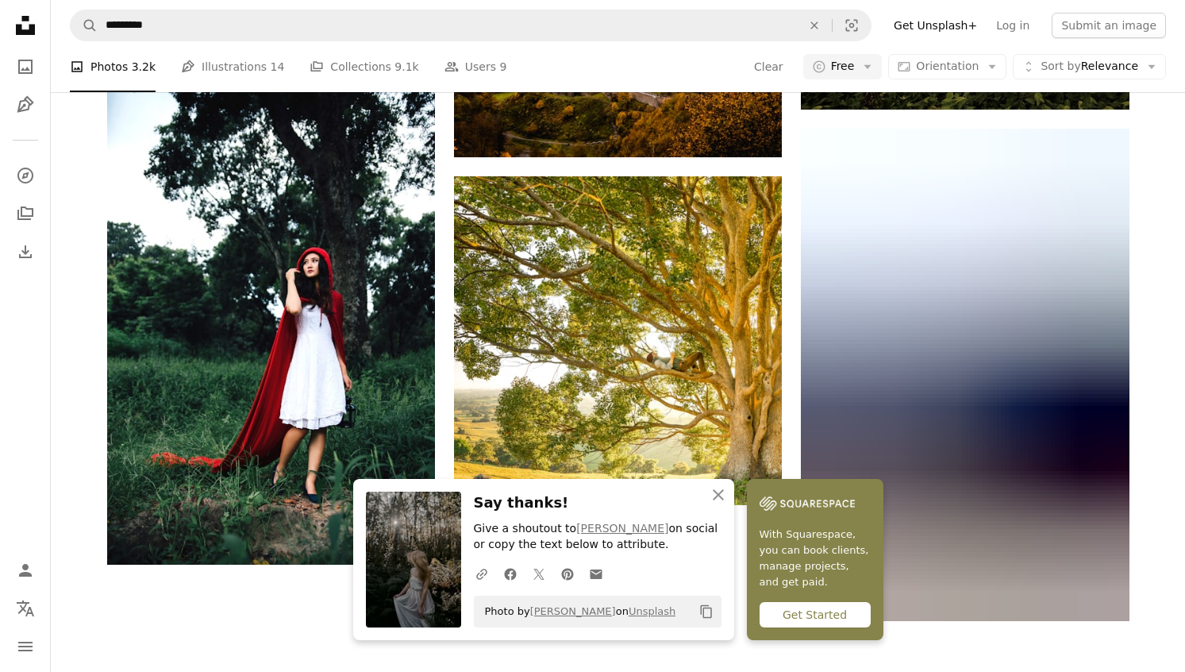
scroll to position [2164, 0]
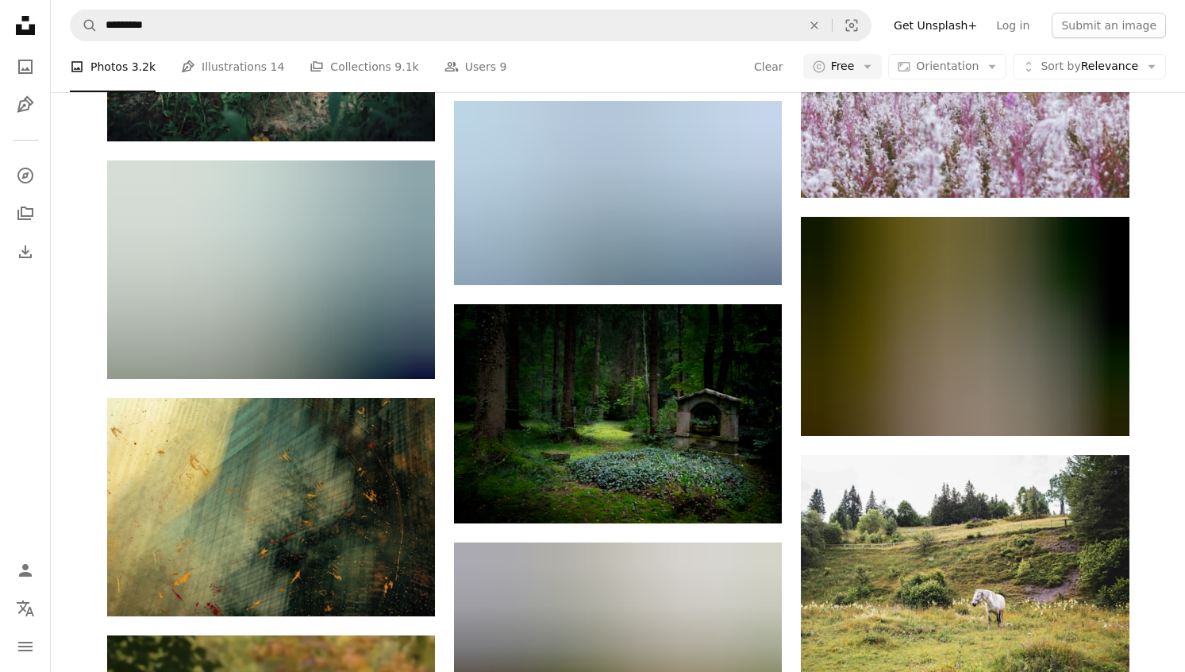
scroll to position [2587, 0]
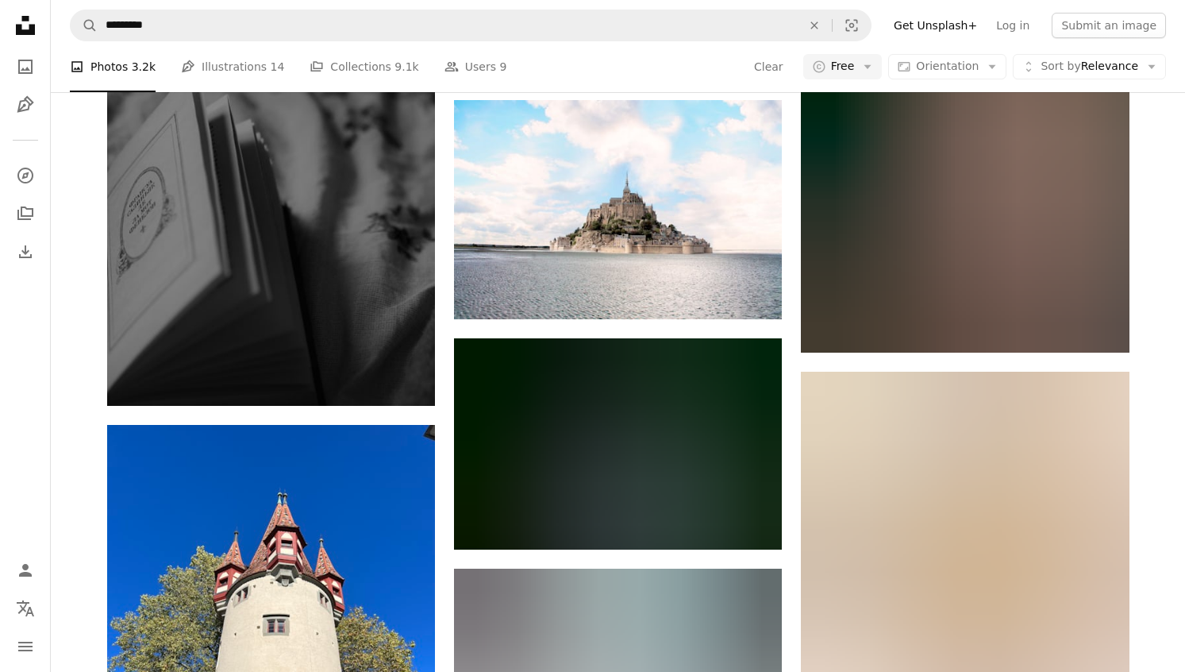
scroll to position [9412, 0]
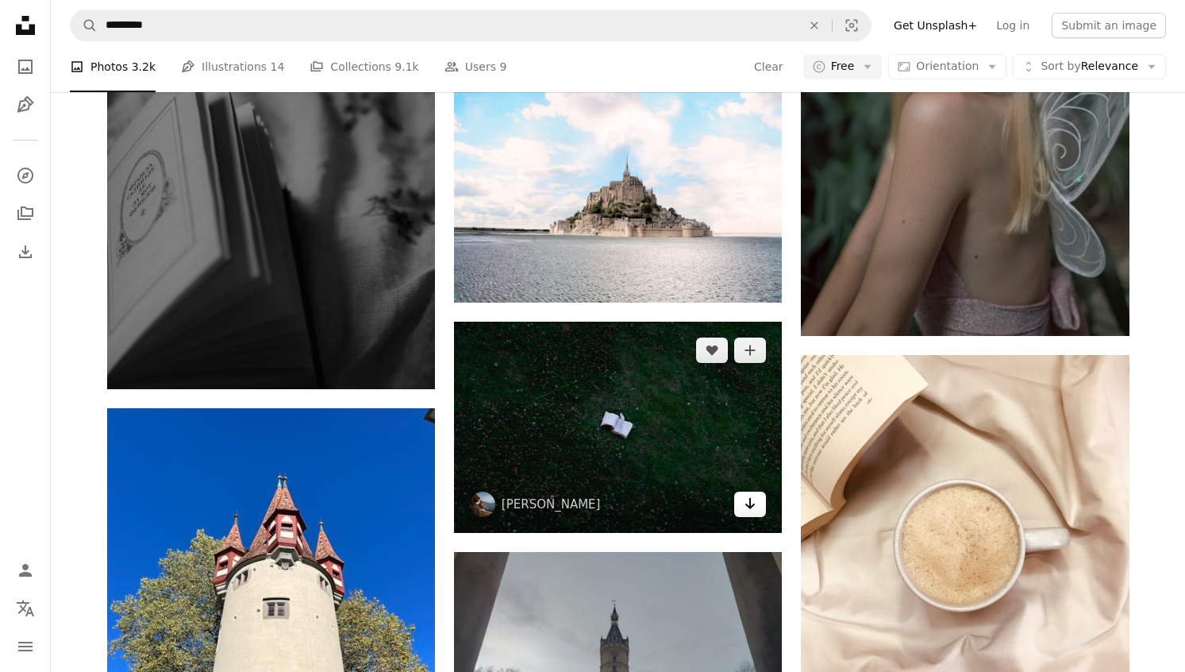
click at [757, 491] on link "Arrow pointing down" at bounding box center [750, 503] width 32 height 25
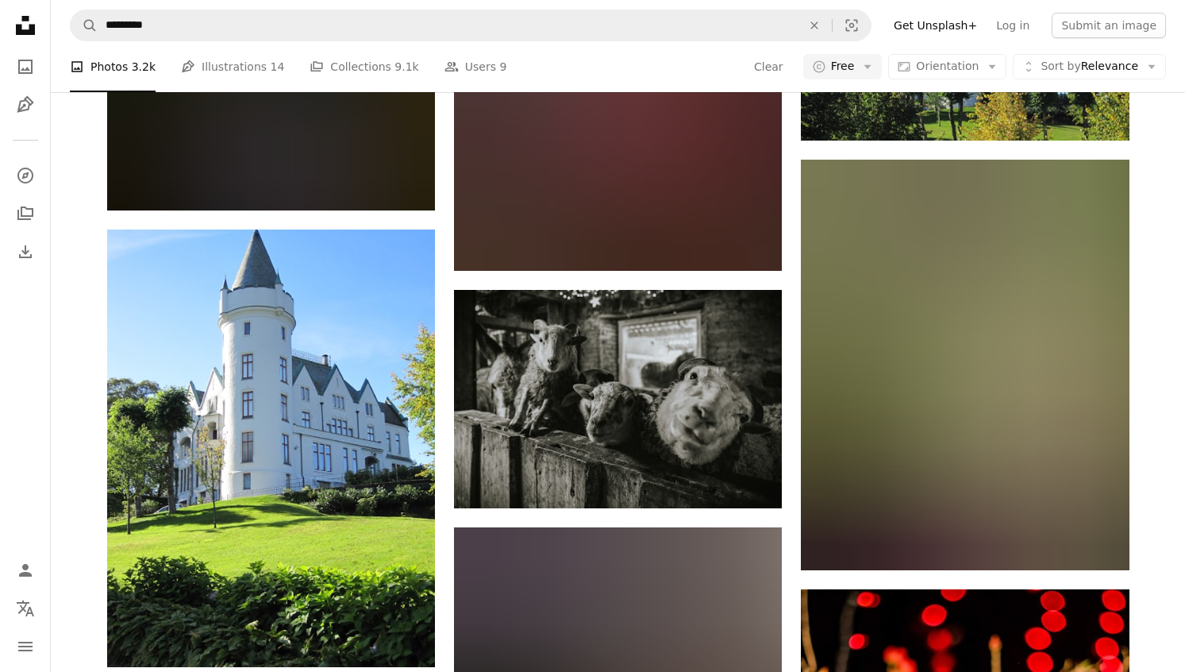
scroll to position [11415, 0]
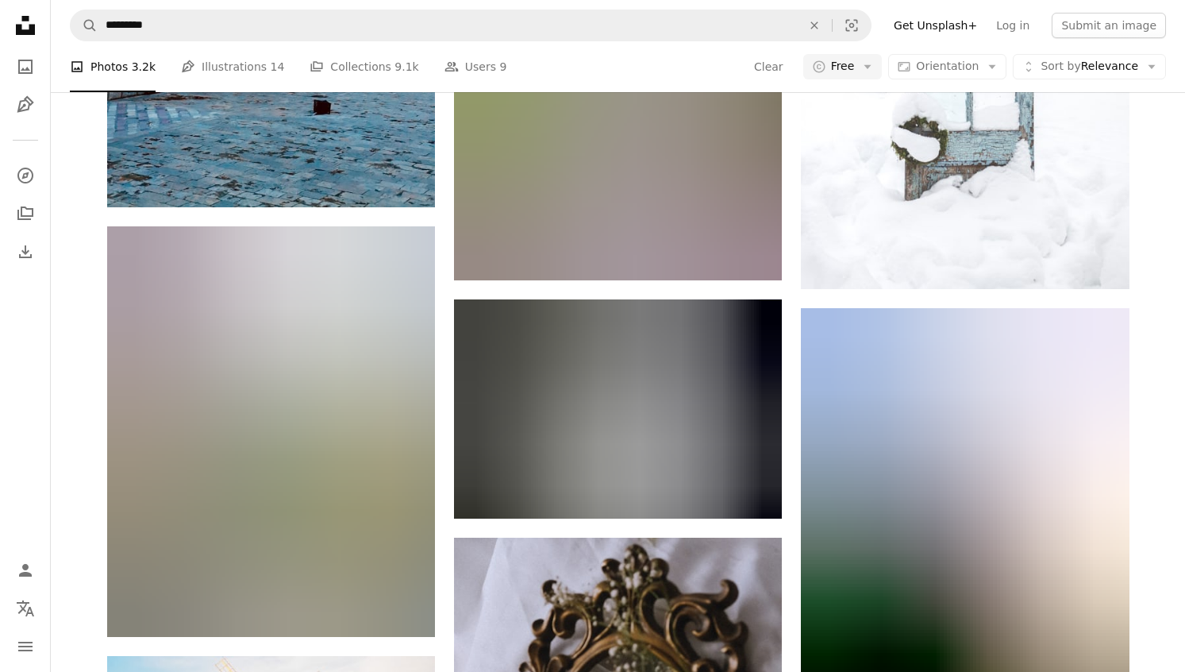
scroll to position [14660, 0]
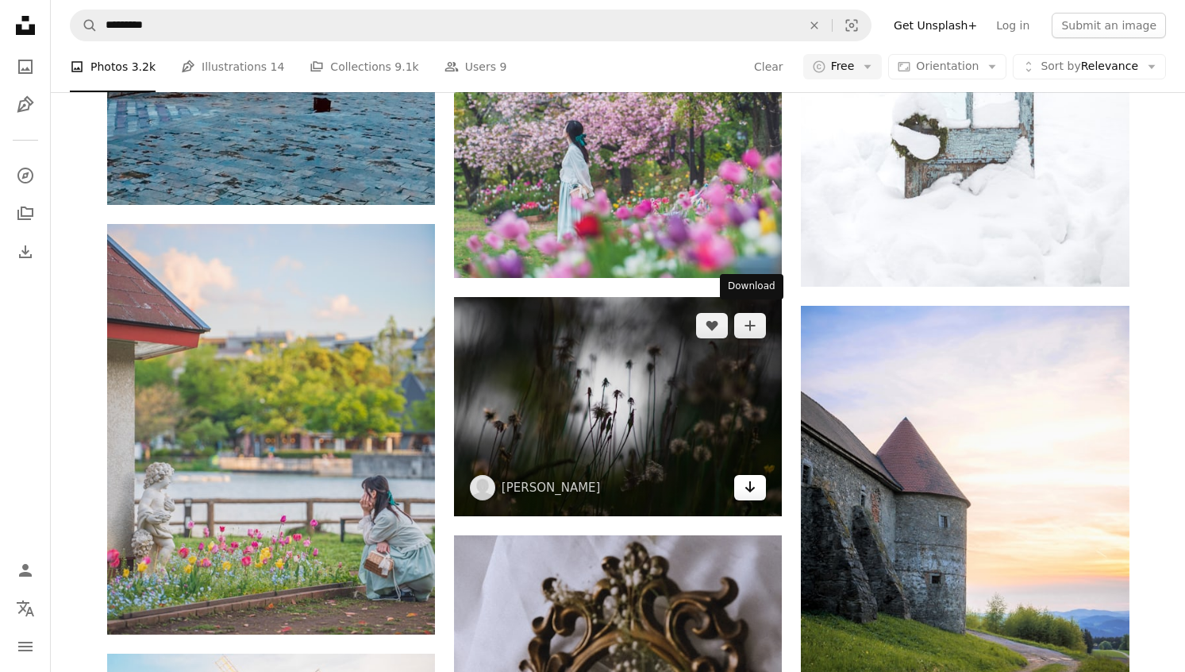
click at [754, 477] on icon "Arrow pointing down" at bounding box center [750, 486] width 13 height 19
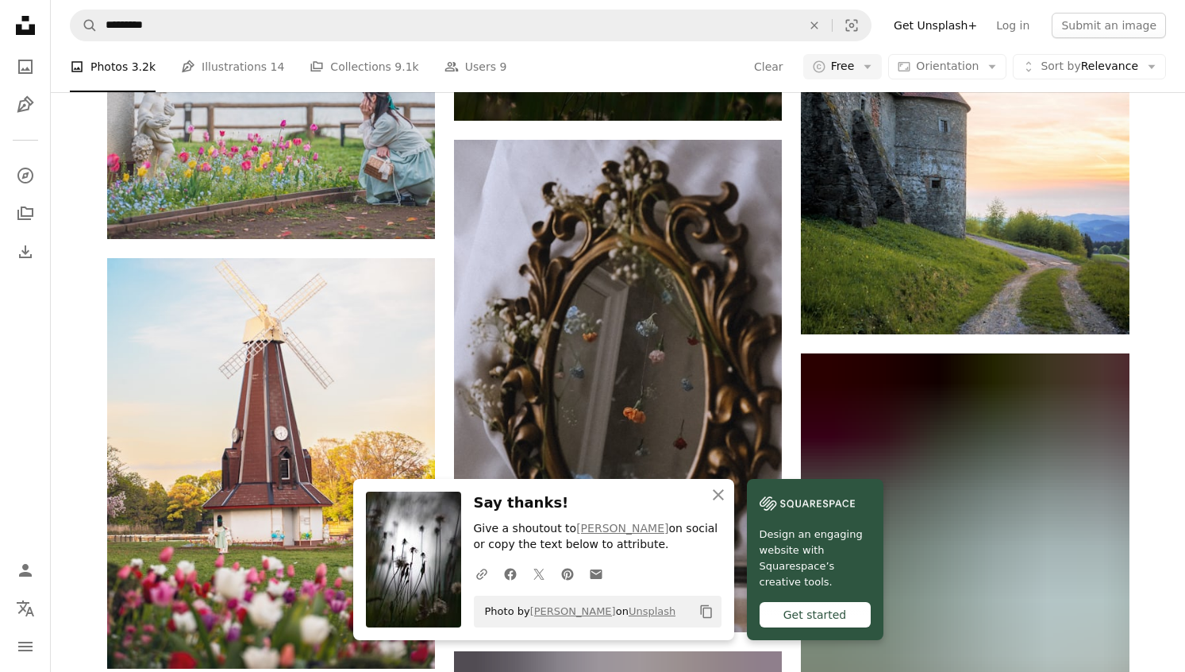
scroll to position [15057, 0]
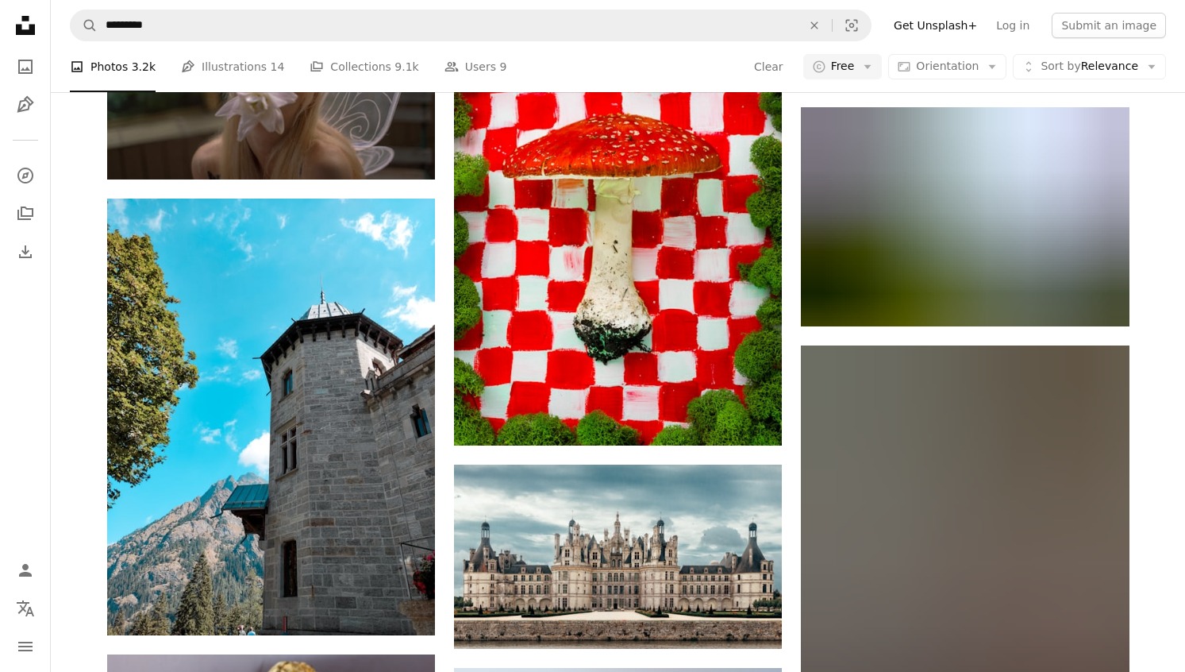
scroll to position [20904, 0]
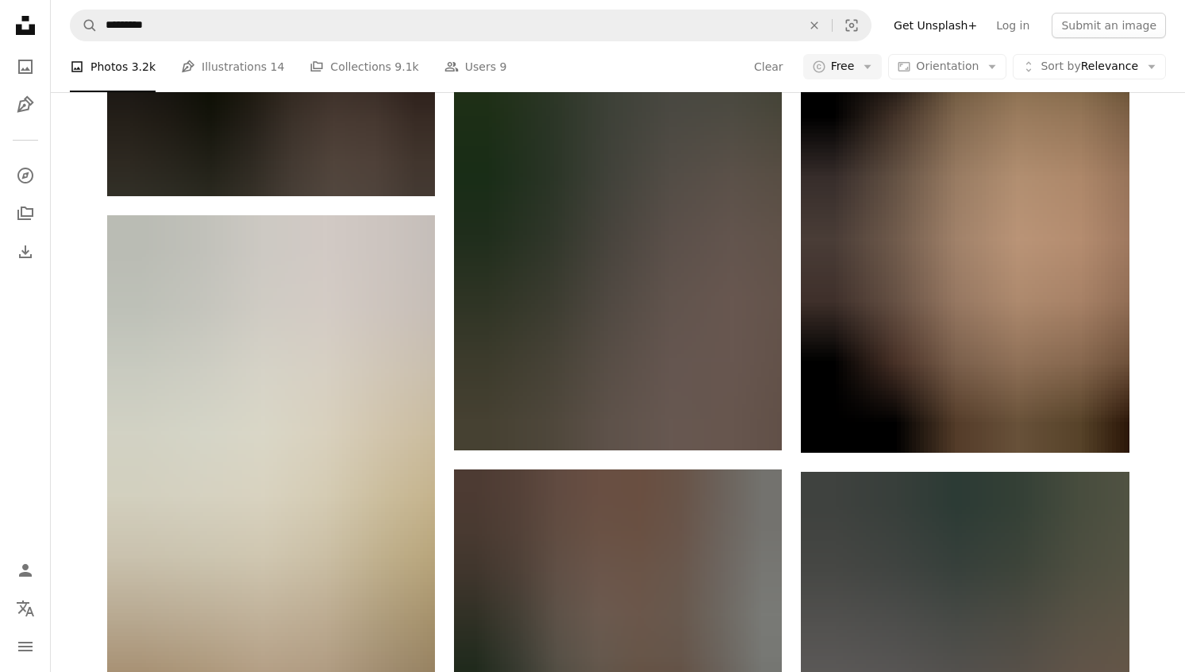
scroll to position [22859, 0]
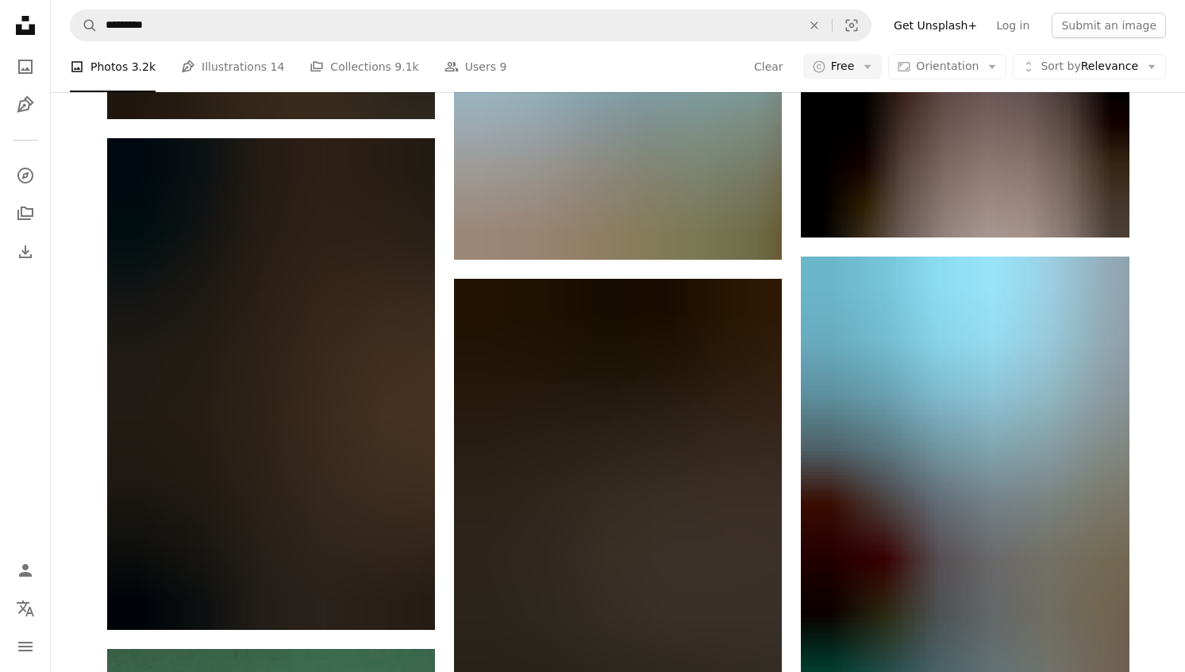
scroll to position [26063, 0]
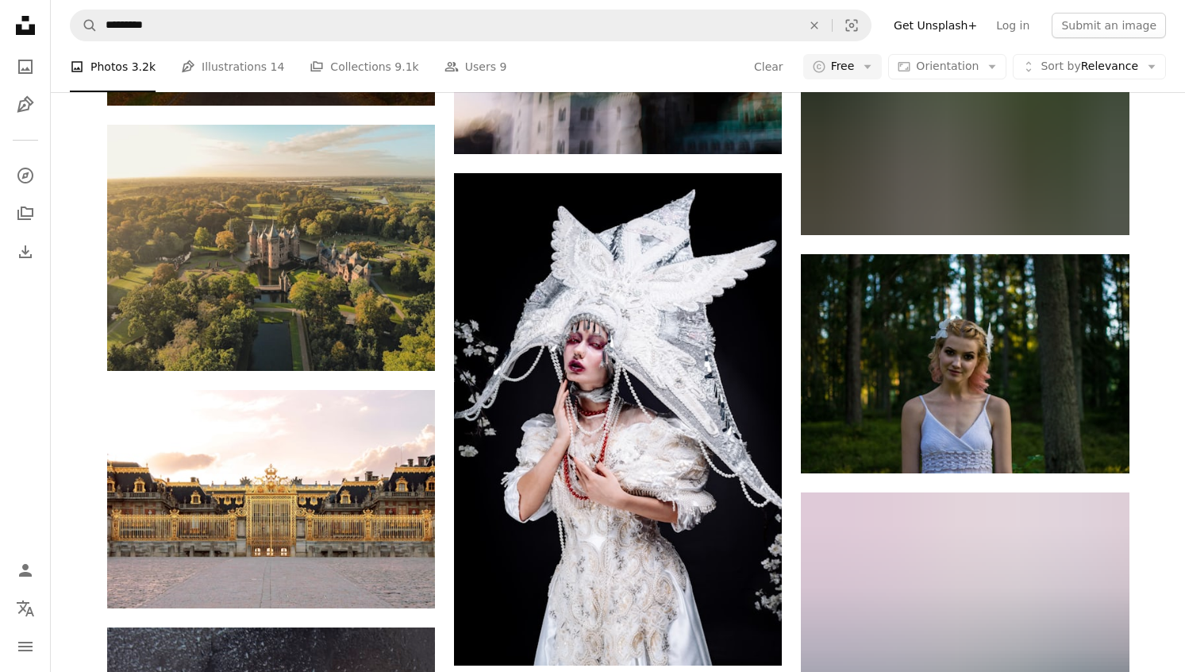
scroll to position [30769, 0]
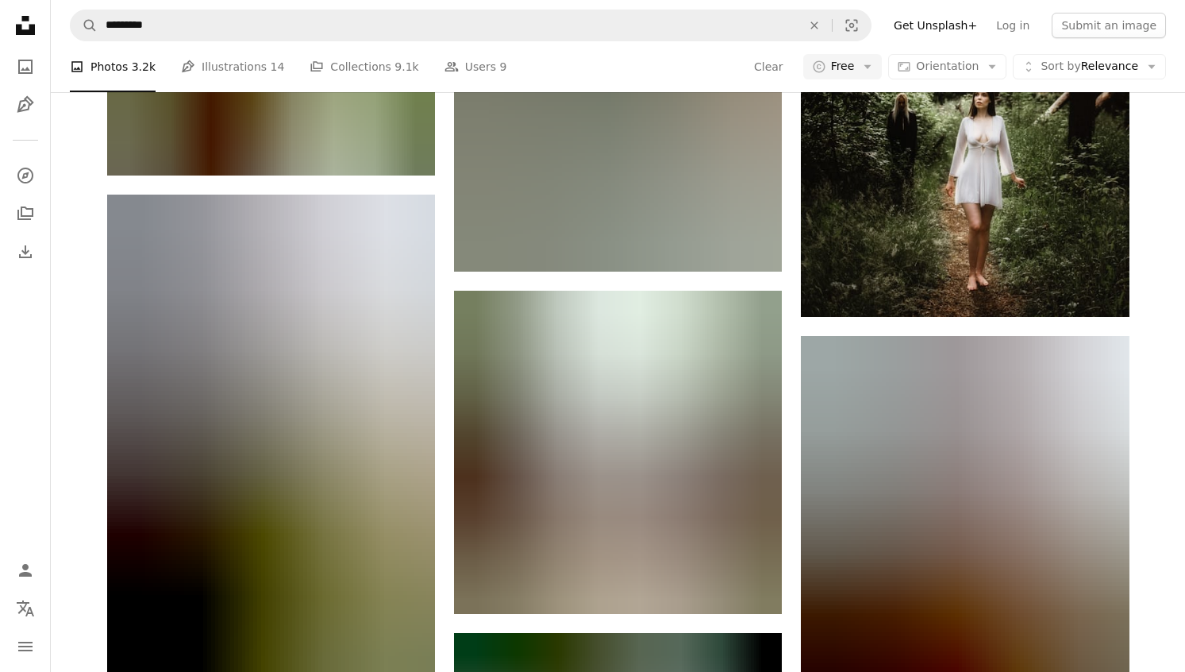
scroll to position [32487, 0]
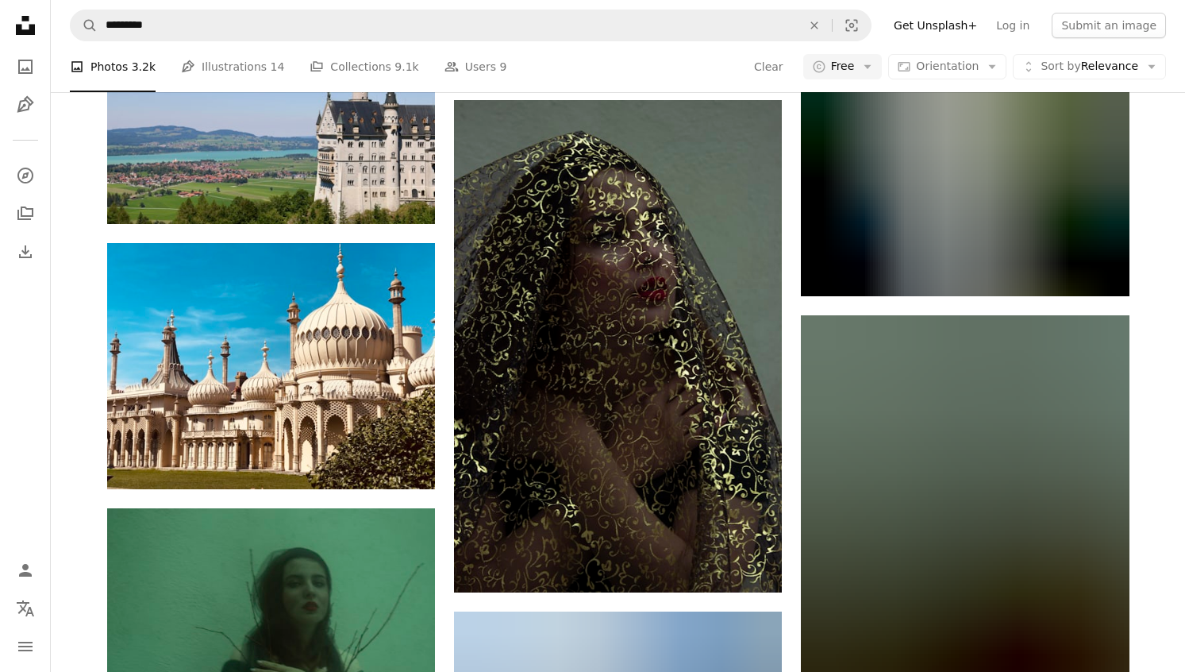
scroll to position [33734, 0]
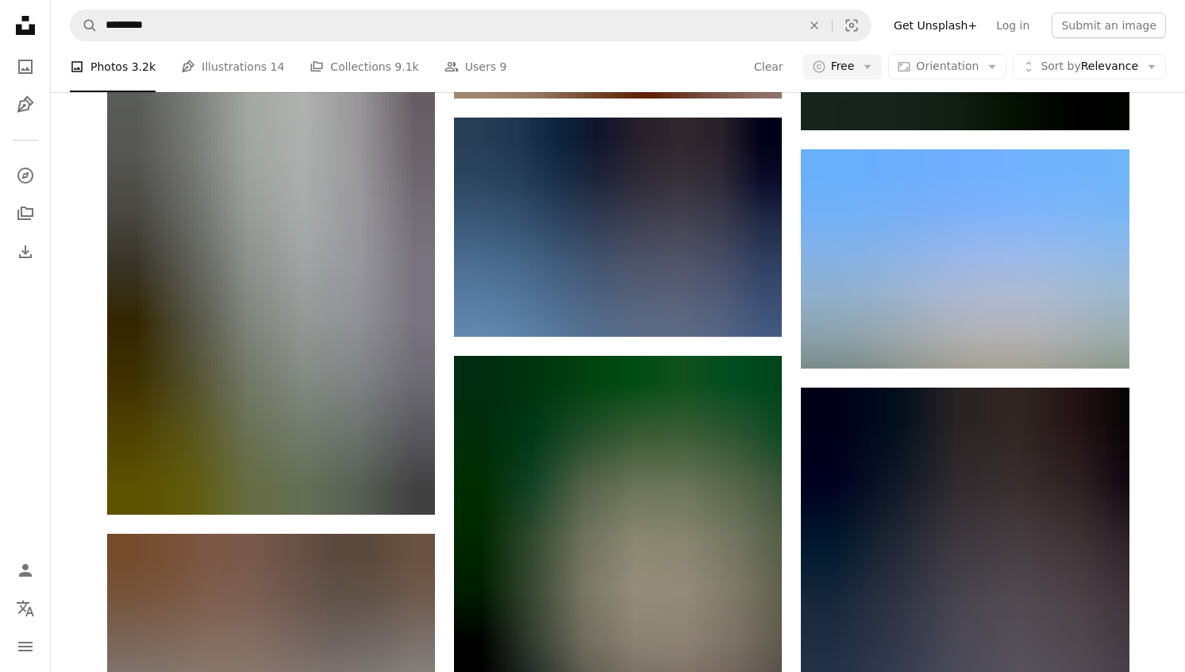
scroll to position [34891, 0]
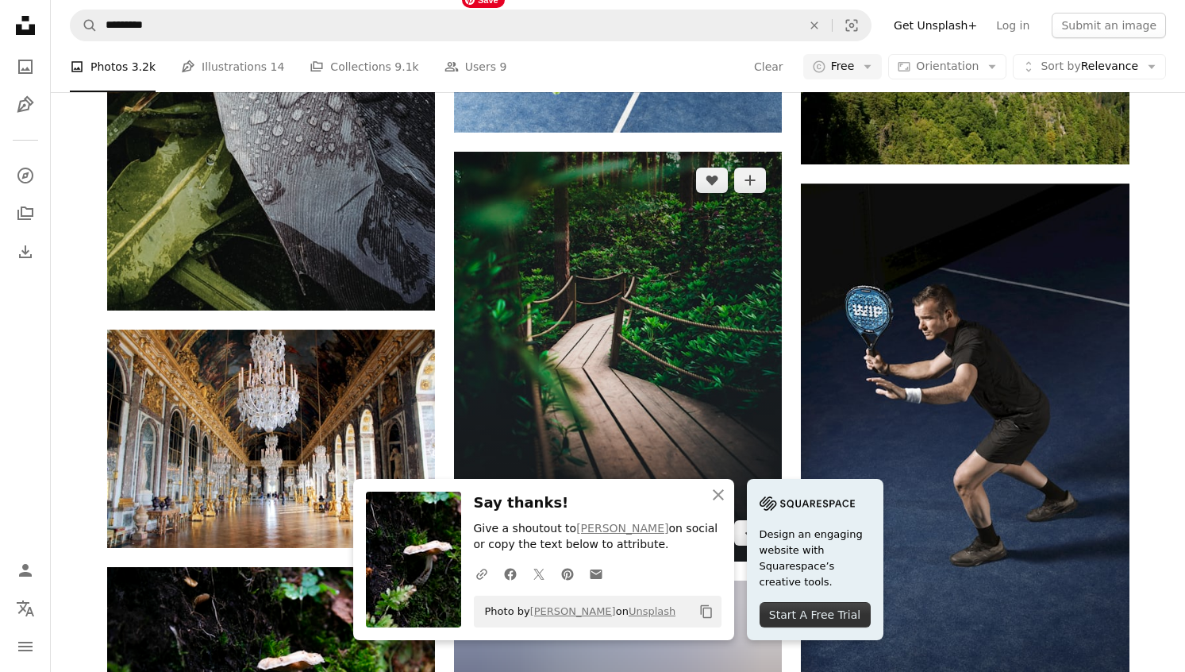
scroll to position [35101, 0]
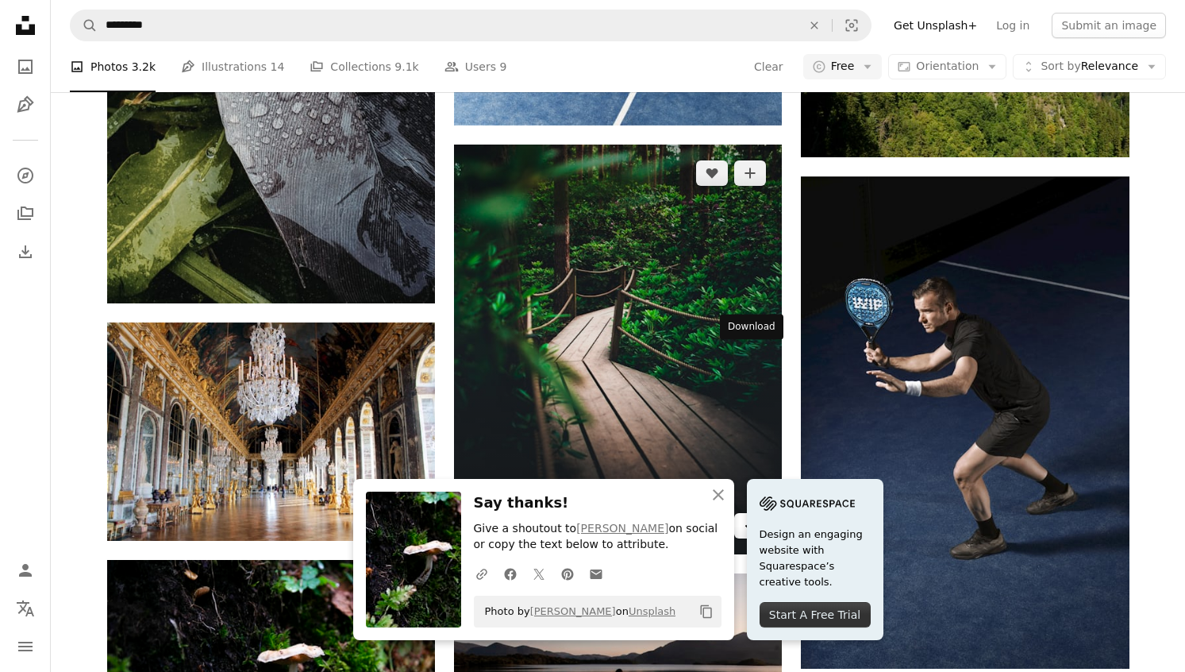
click at [749, 515] on icon "Arrow pointing down" at bounding box center [750, 524] width 13 height 19
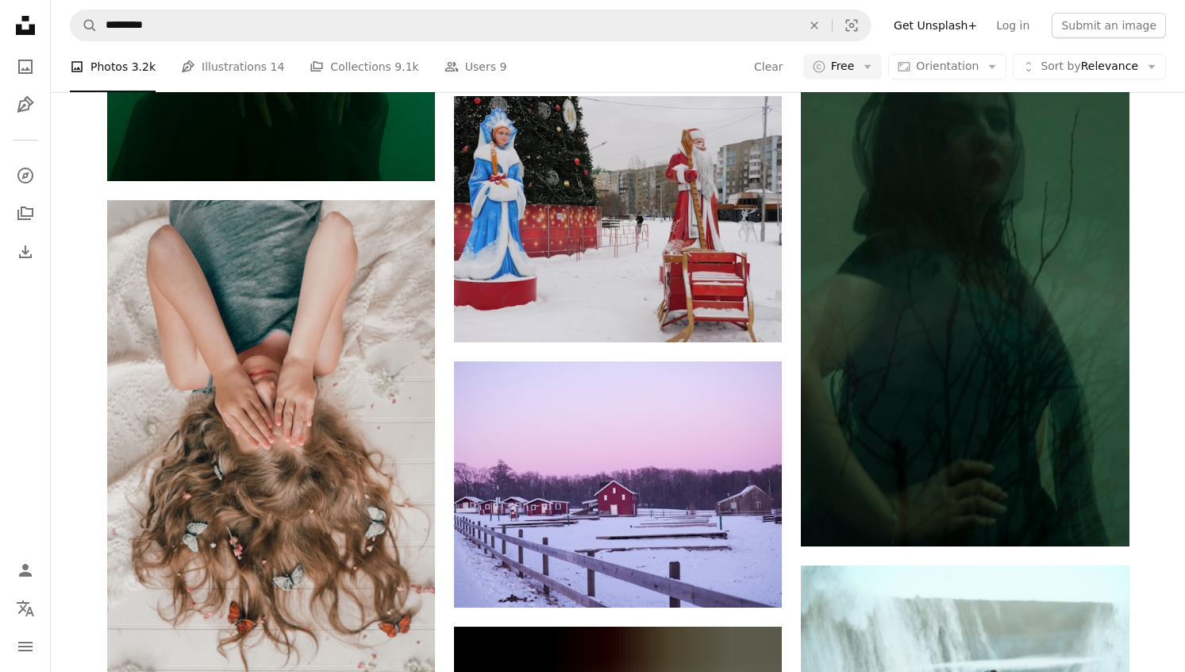
scroll to position [36726, 0]
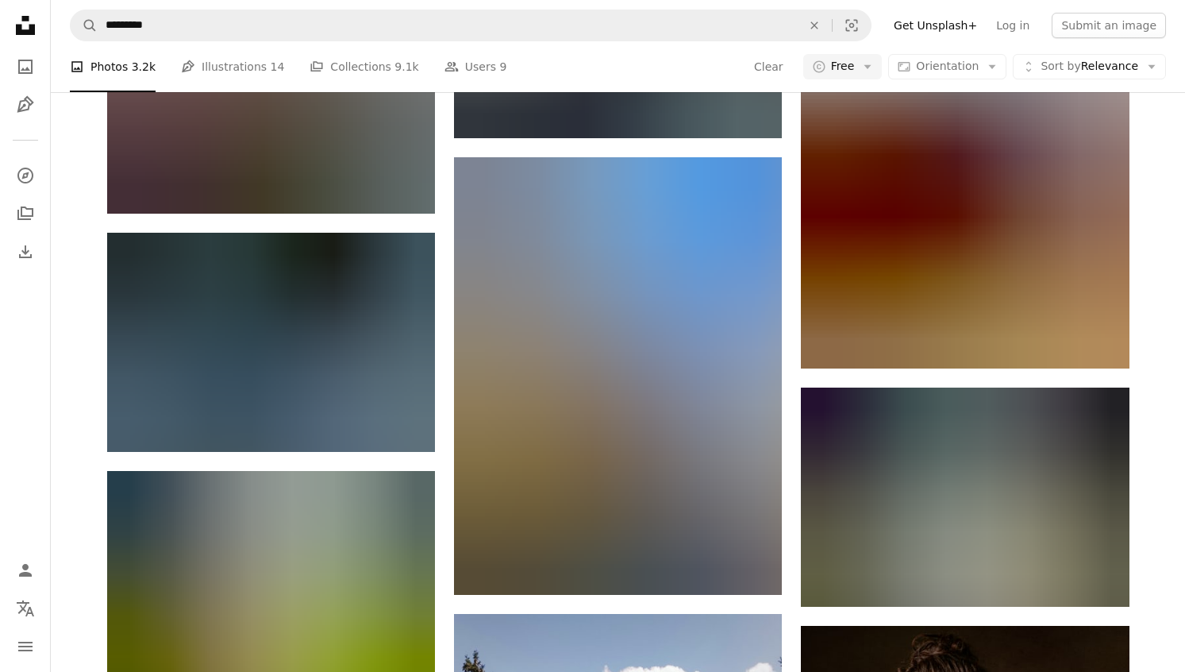
scroll to position [42311, 0]
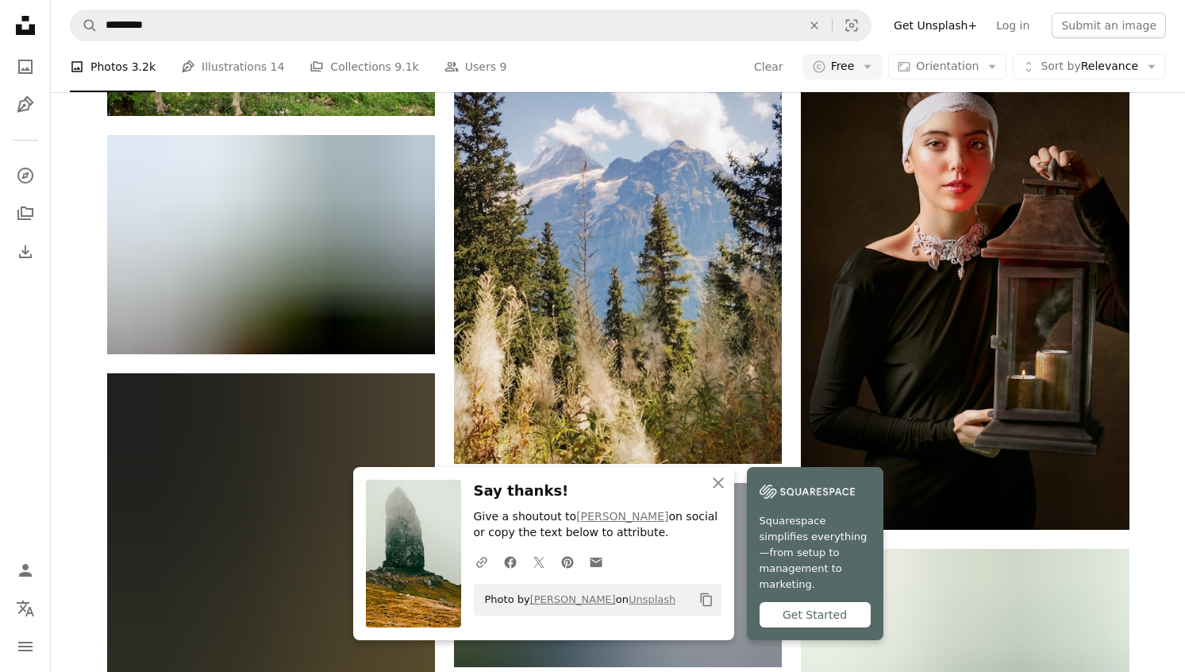
scroll to position [42947, 0]
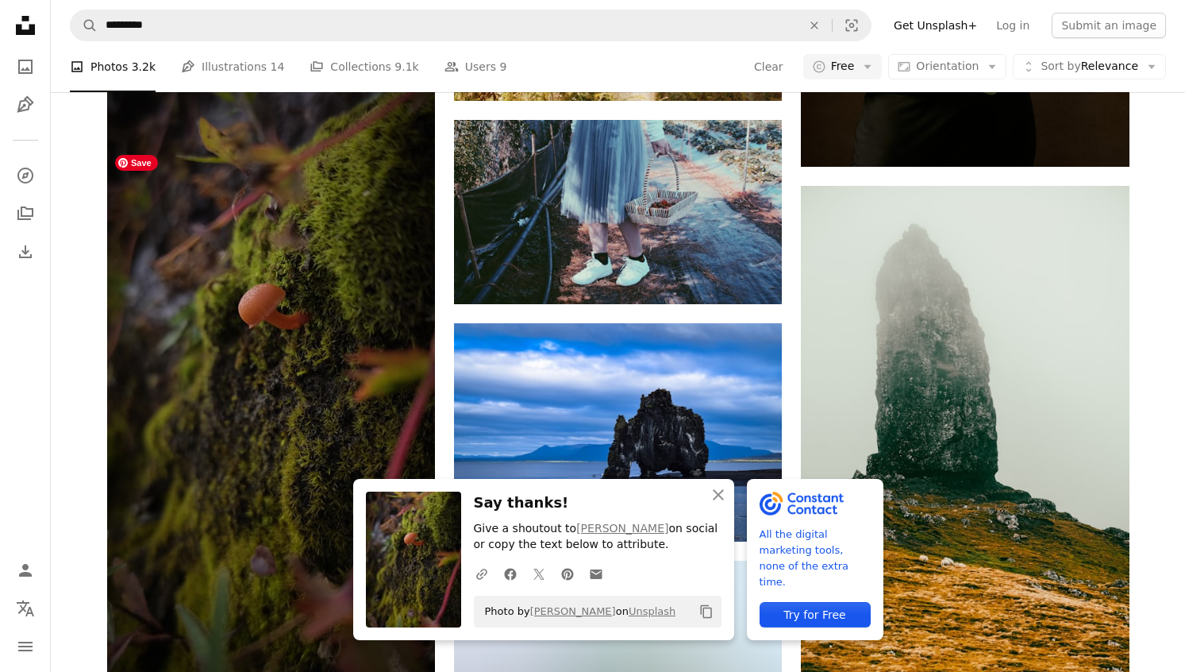
scroll to position [43304, 0]
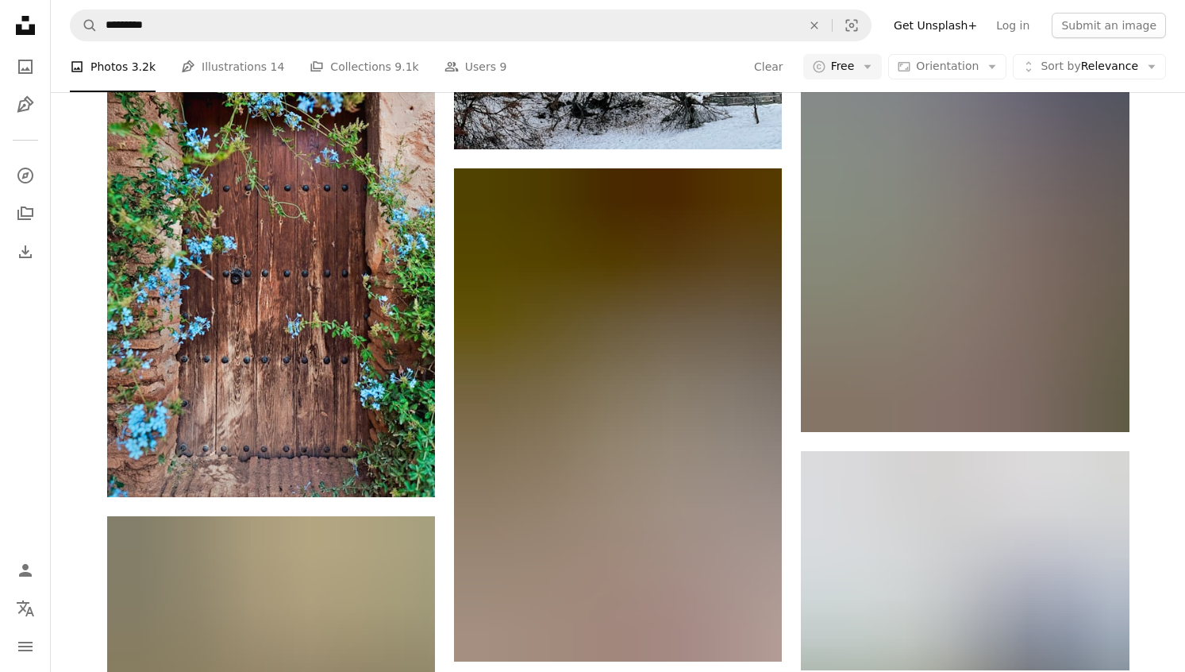
scroll to position [44063, 0]
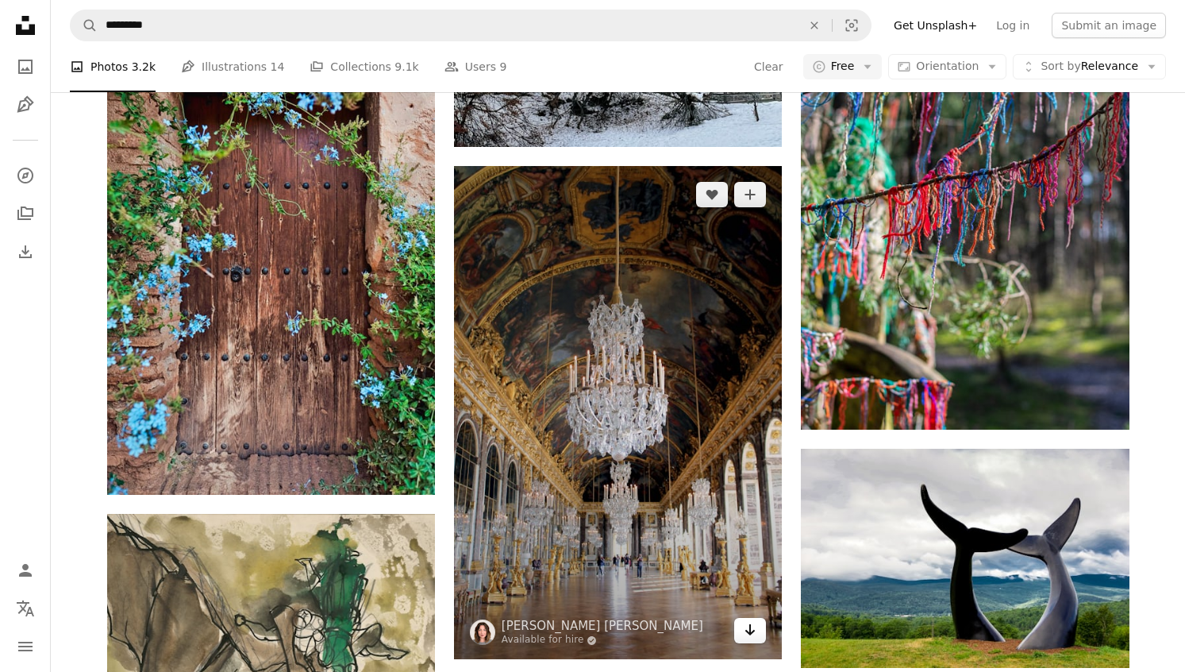
click at [750, 624] on icon "Download" at bounding box center [750, 629] width 10 height 11
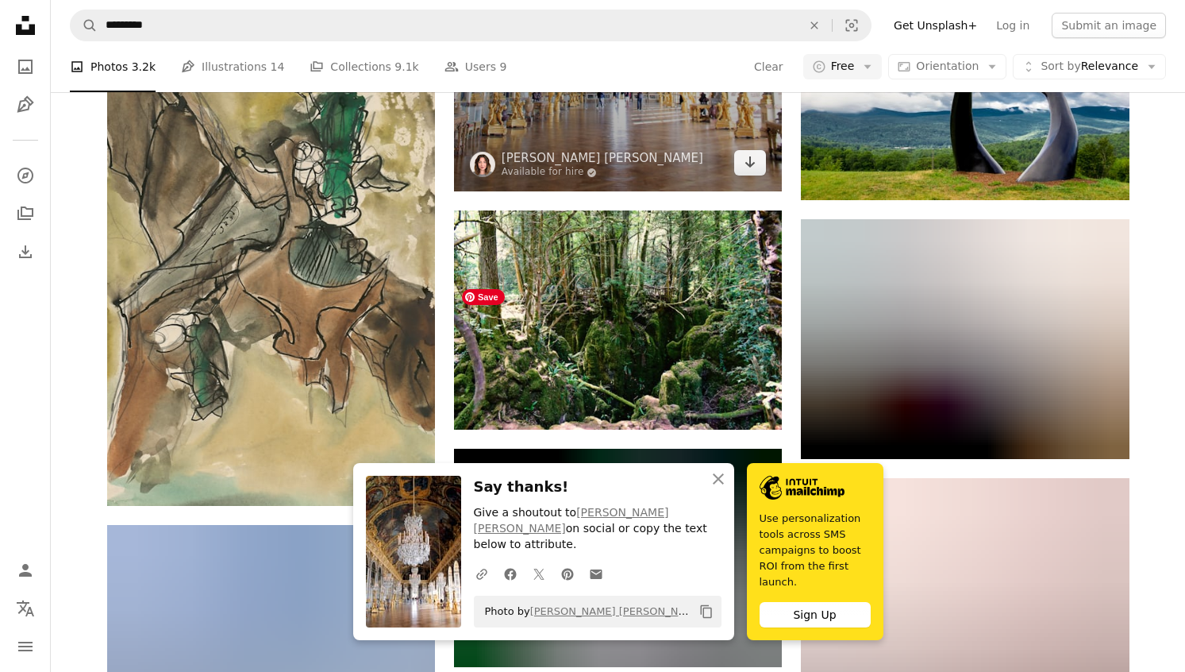
scroll to position [44537, 0]
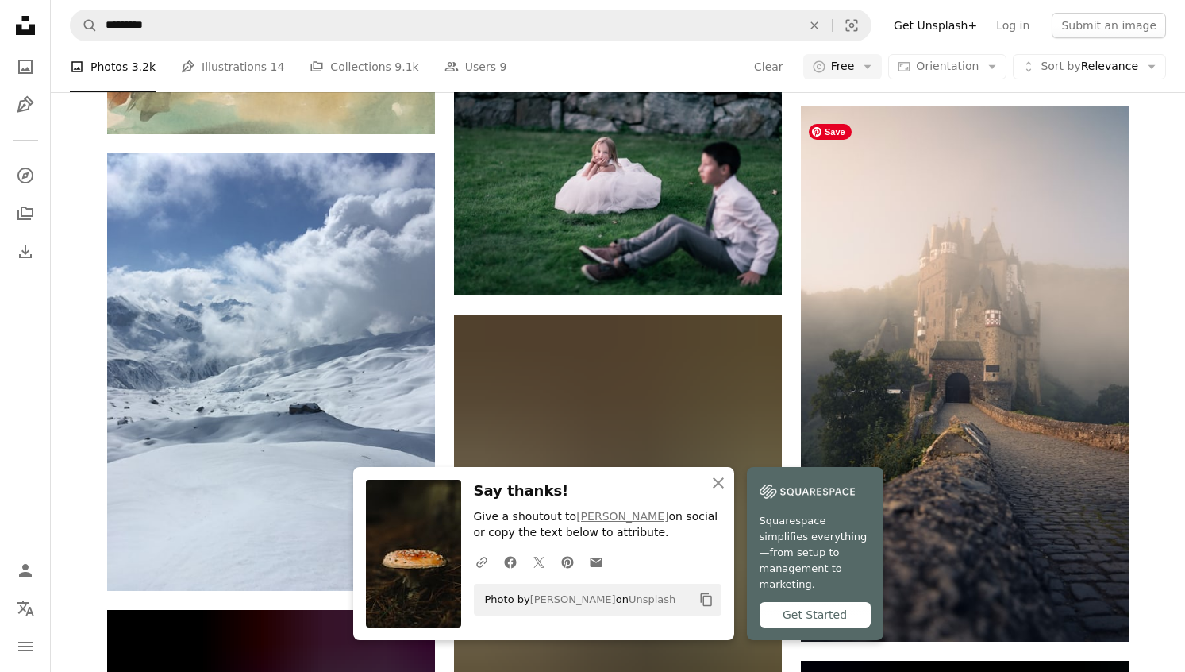
scroll to position [44907, 0]
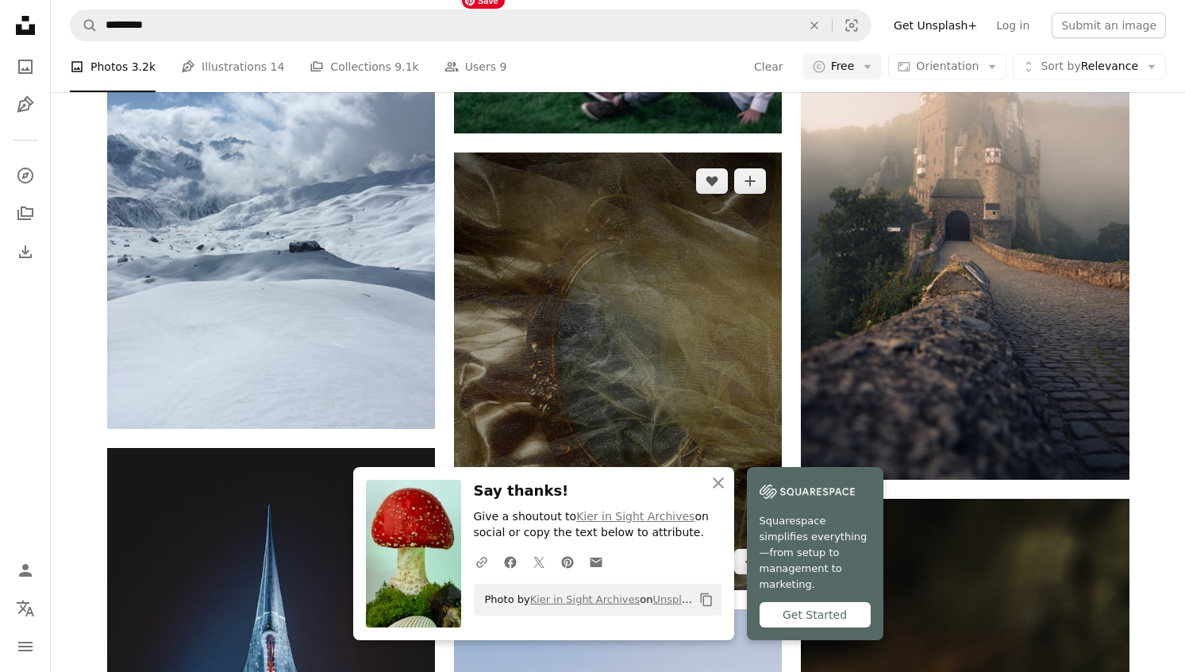
scroll to position [45065, 0]
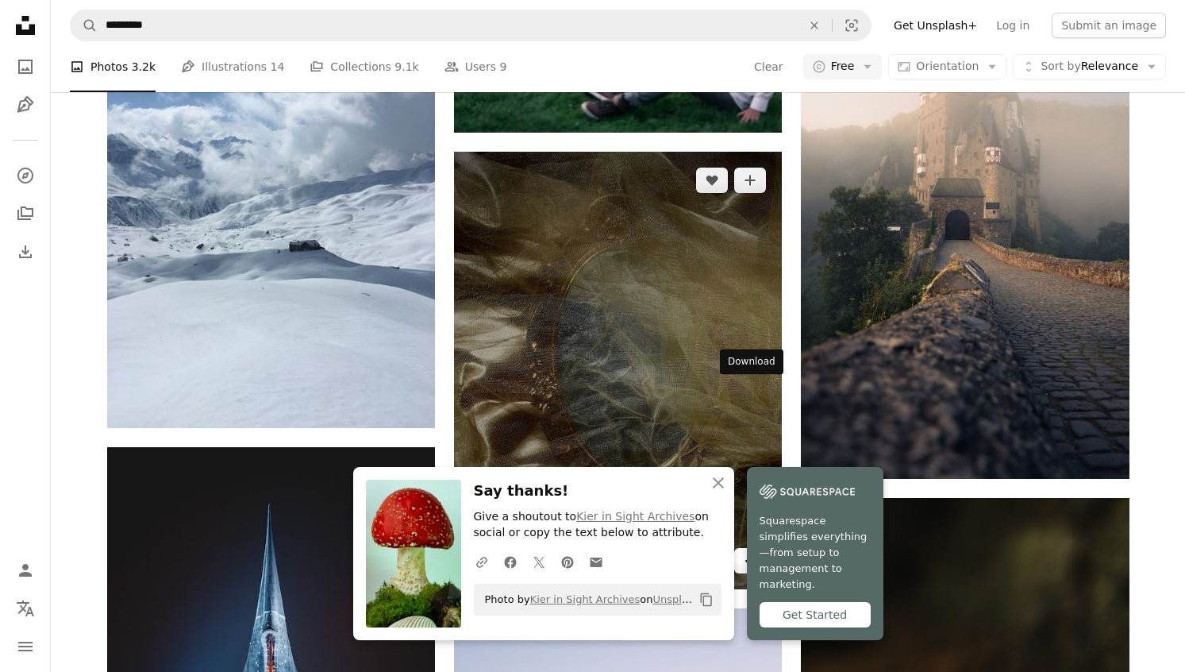
click at [744, 548] on link "Arrow pointing down" at bounding box center [750, 560] width 32 height 25
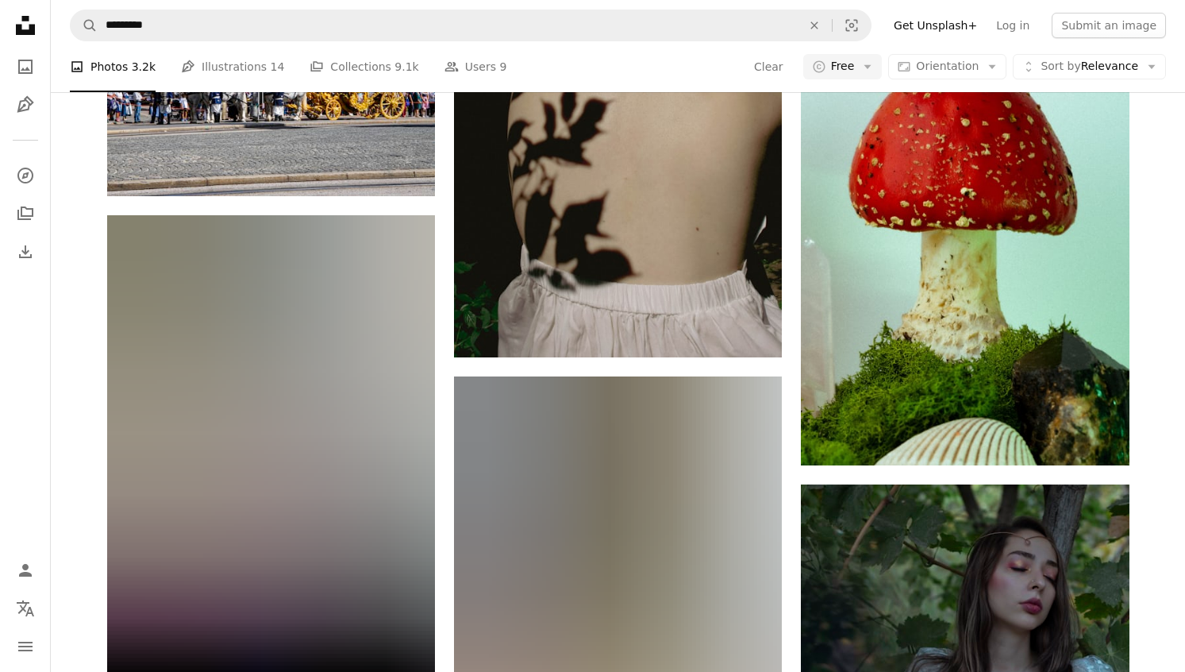
scroll to position [46072, 0]
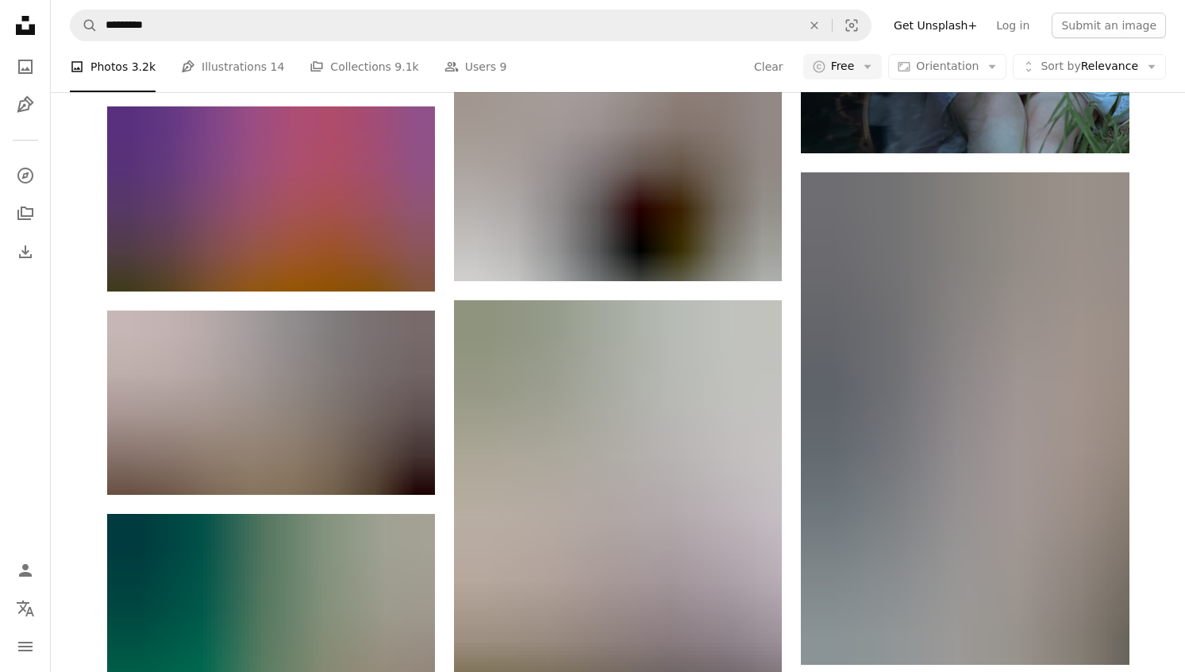
scroll to position [46910, 0]
